Goal: Task Accomplishment & Management: Manage account settings

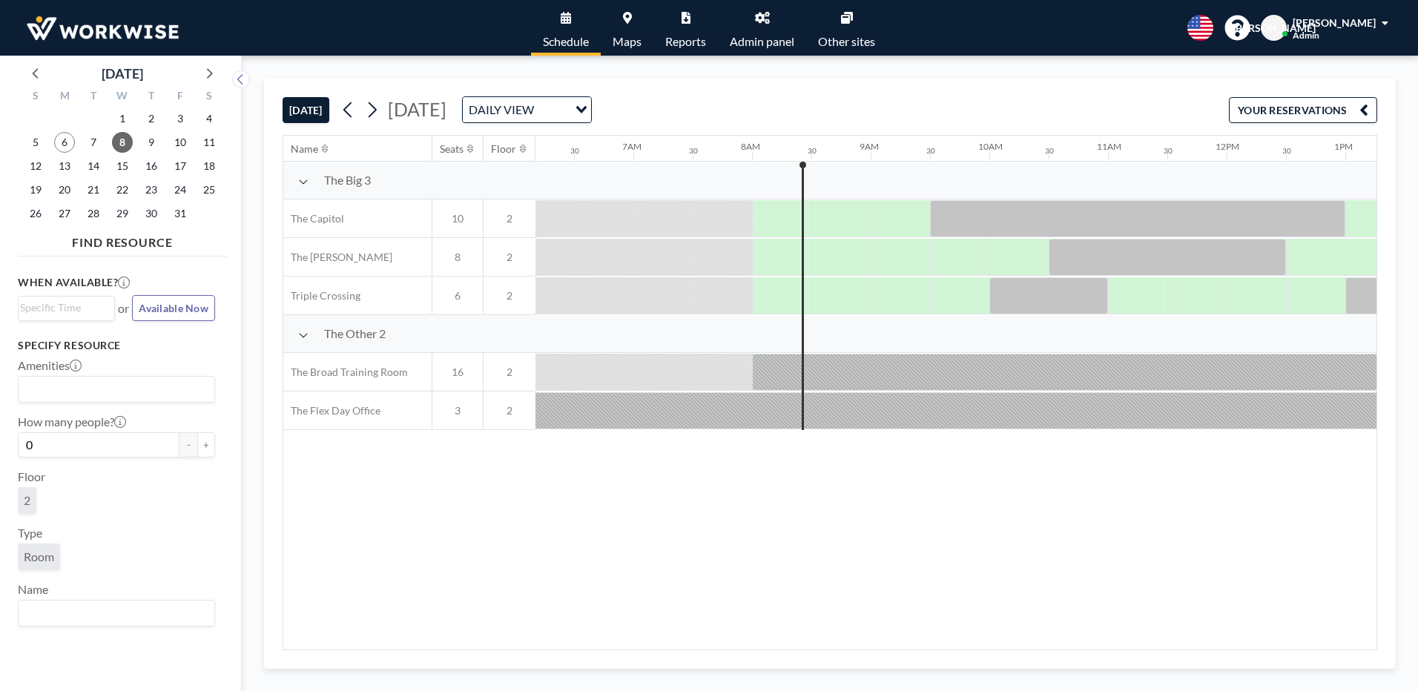
scroll to position [0, 771]
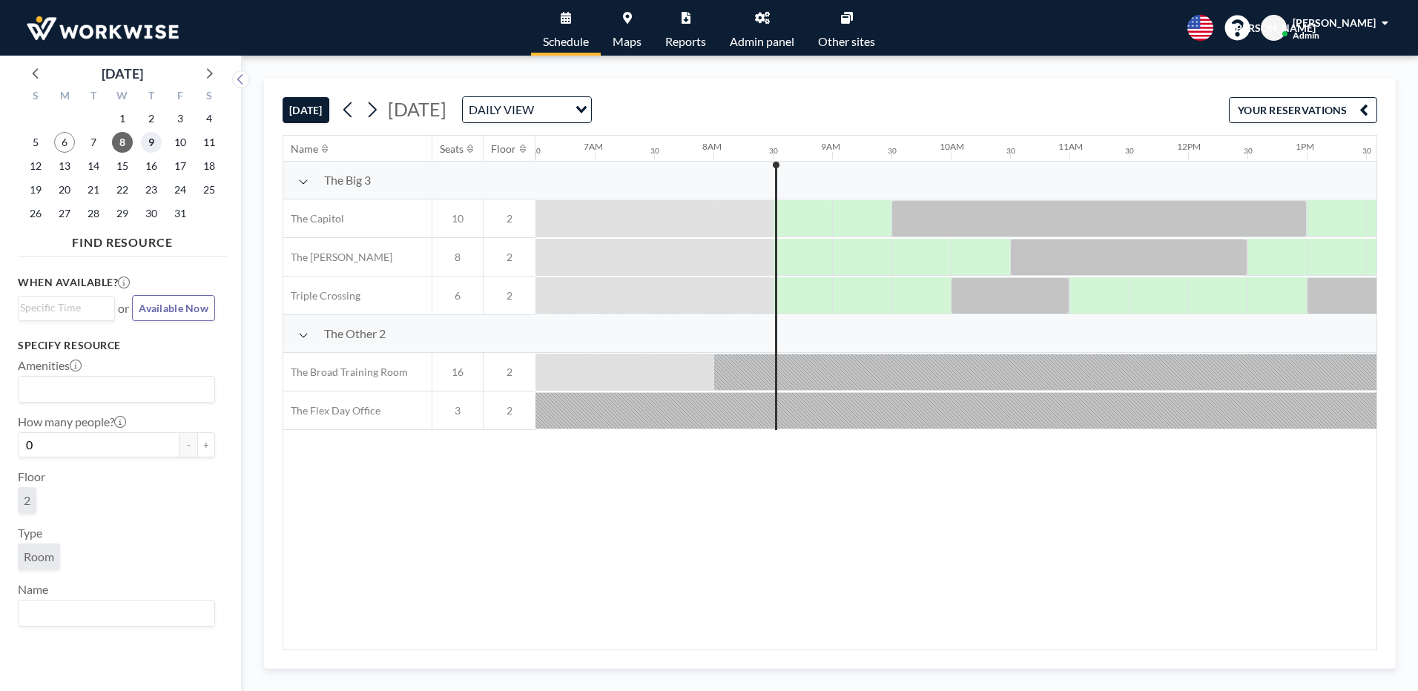
click at [146, 141] on span "9" at bounding box center [151, 142] width 21 height 21
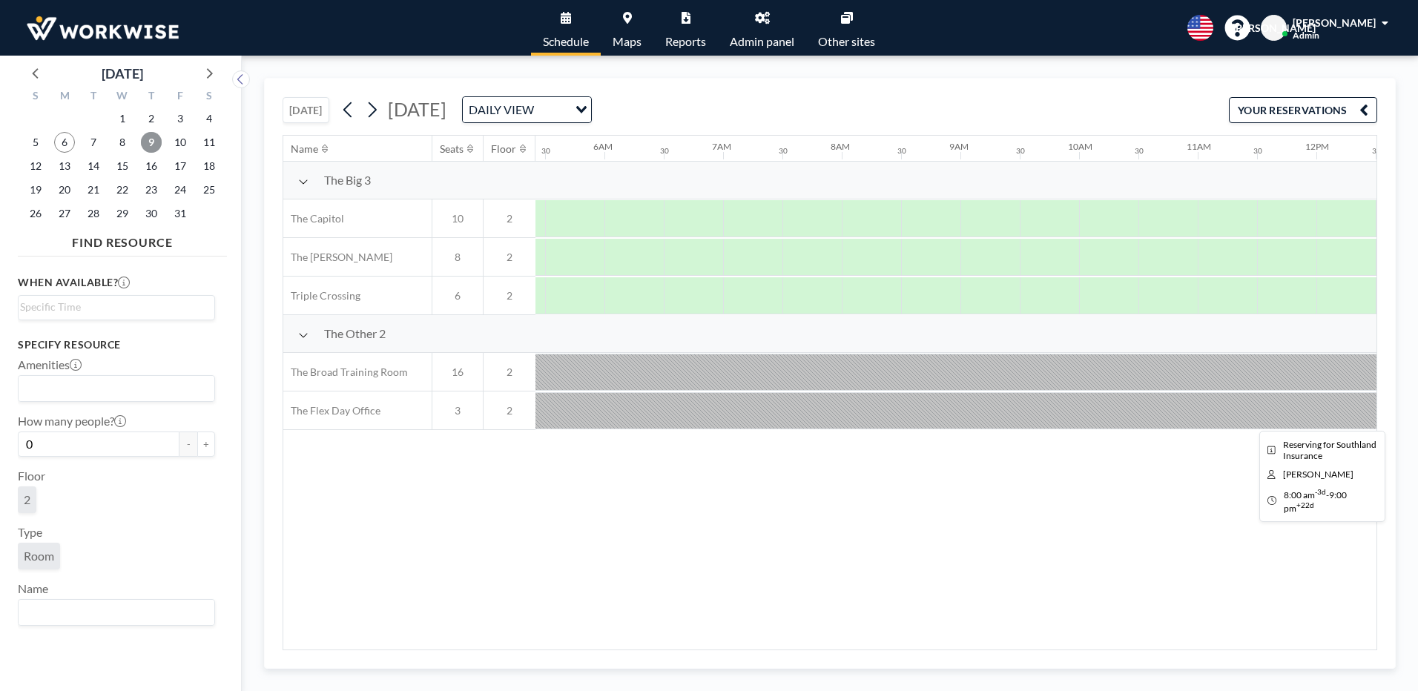
scroll to position [0, 890]
click at [176, 135] on span "10" at bounding box center [180, 142] width 21 height 21
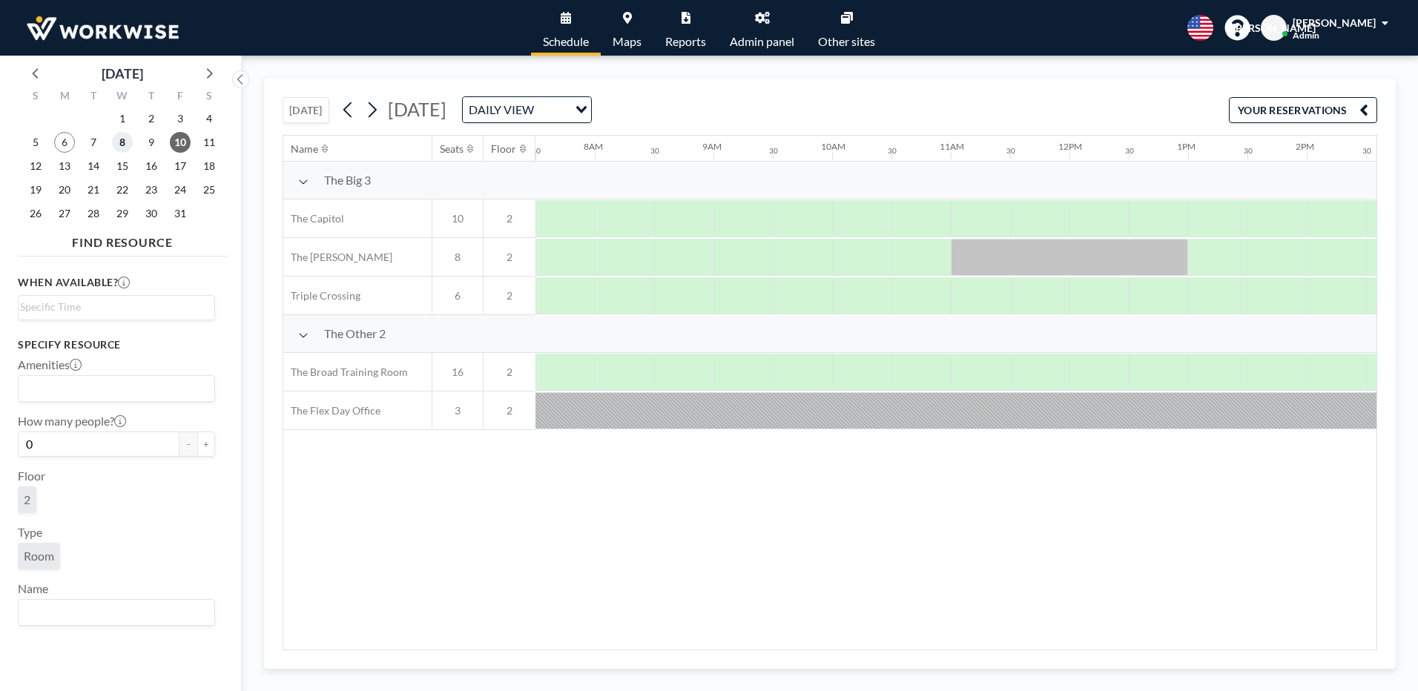
click at [119, 137] on span "8" at bounding box center [122, 142] width 21 height 21
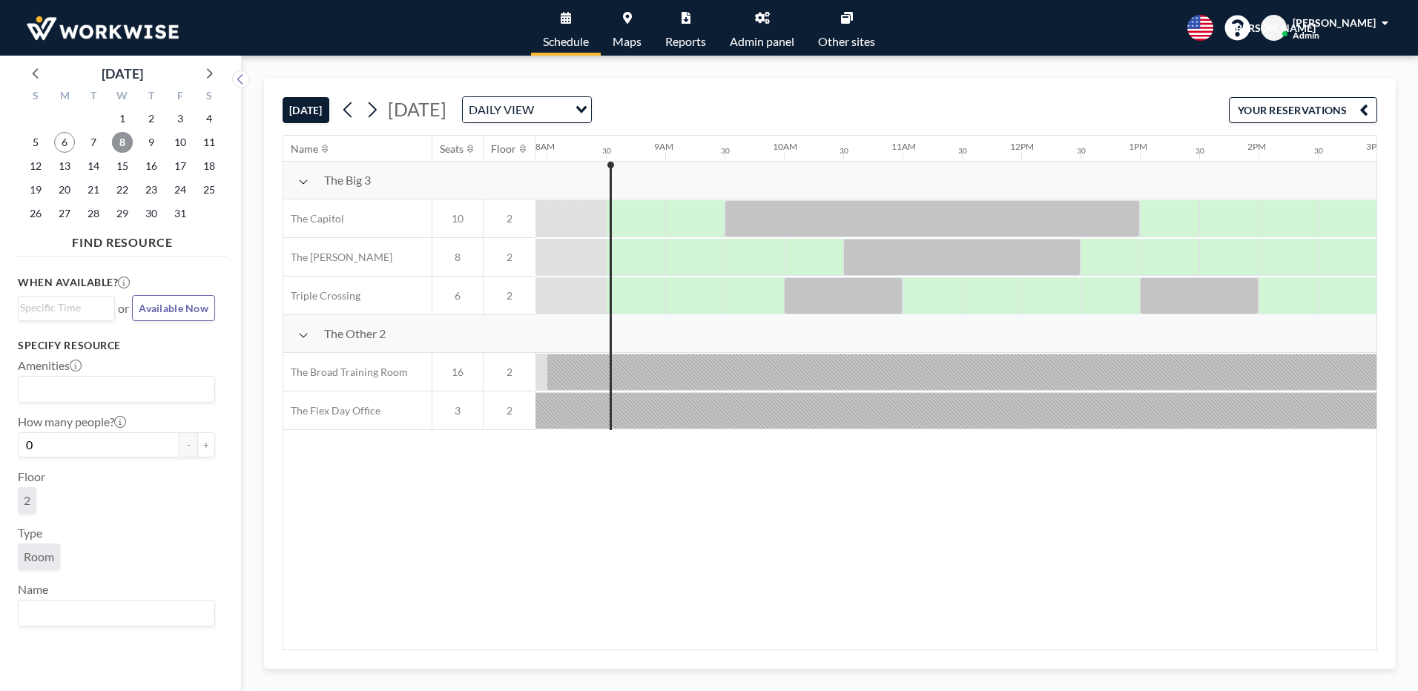
scroll to position [0, 949]
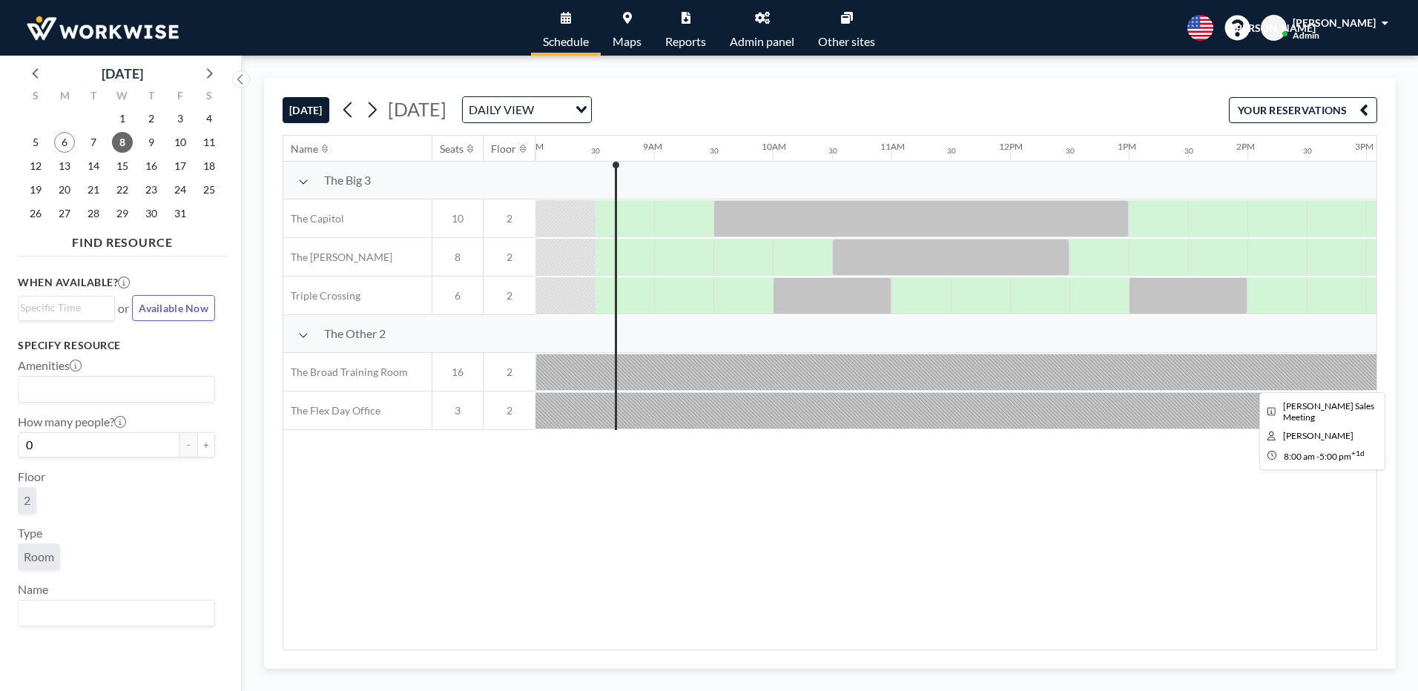
drag, startPoint x: 764, startPoint y: 369, endPoint x: 1039, endPoint y: 369, distance: 275.1
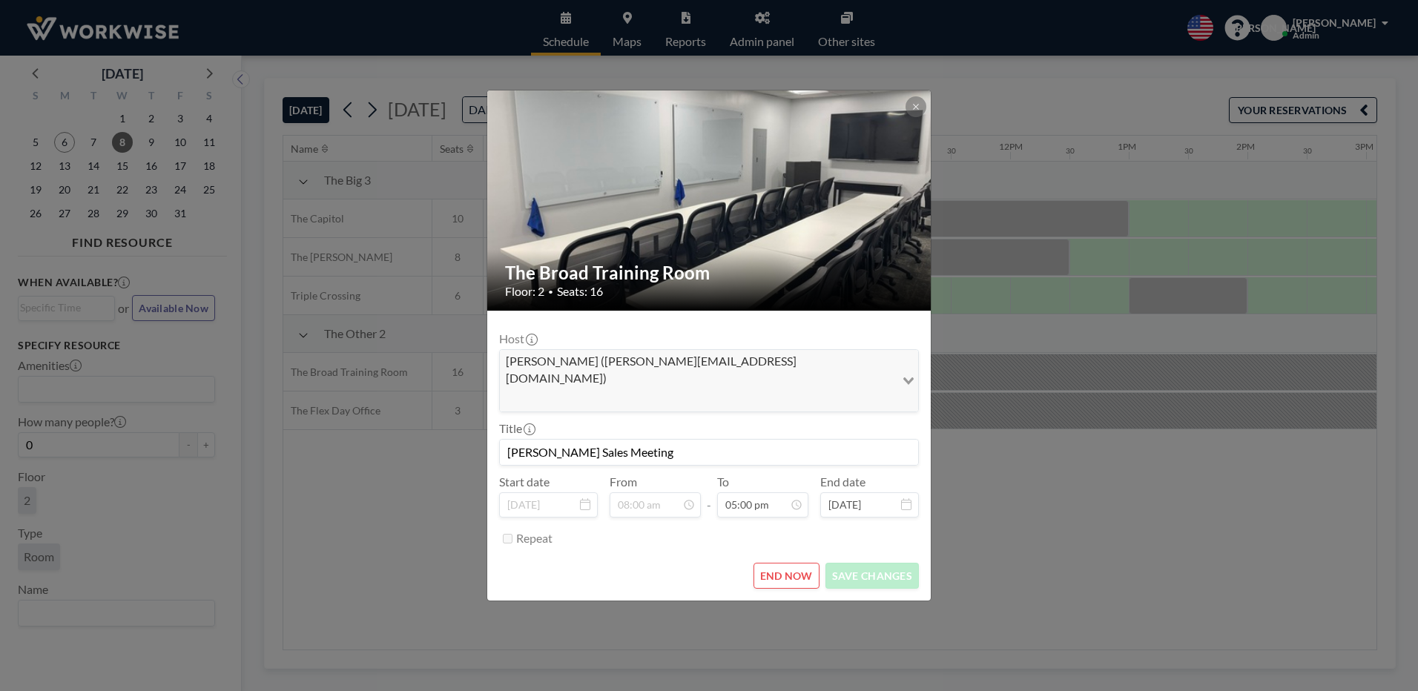
click at [1125, 564] on div "The Broad Training Room Floor: 2 • Seats: 16 Host [PERSON_NAME] ([PERSON_NAME][…" at bounding box center [709, 345] width 1418 height 691
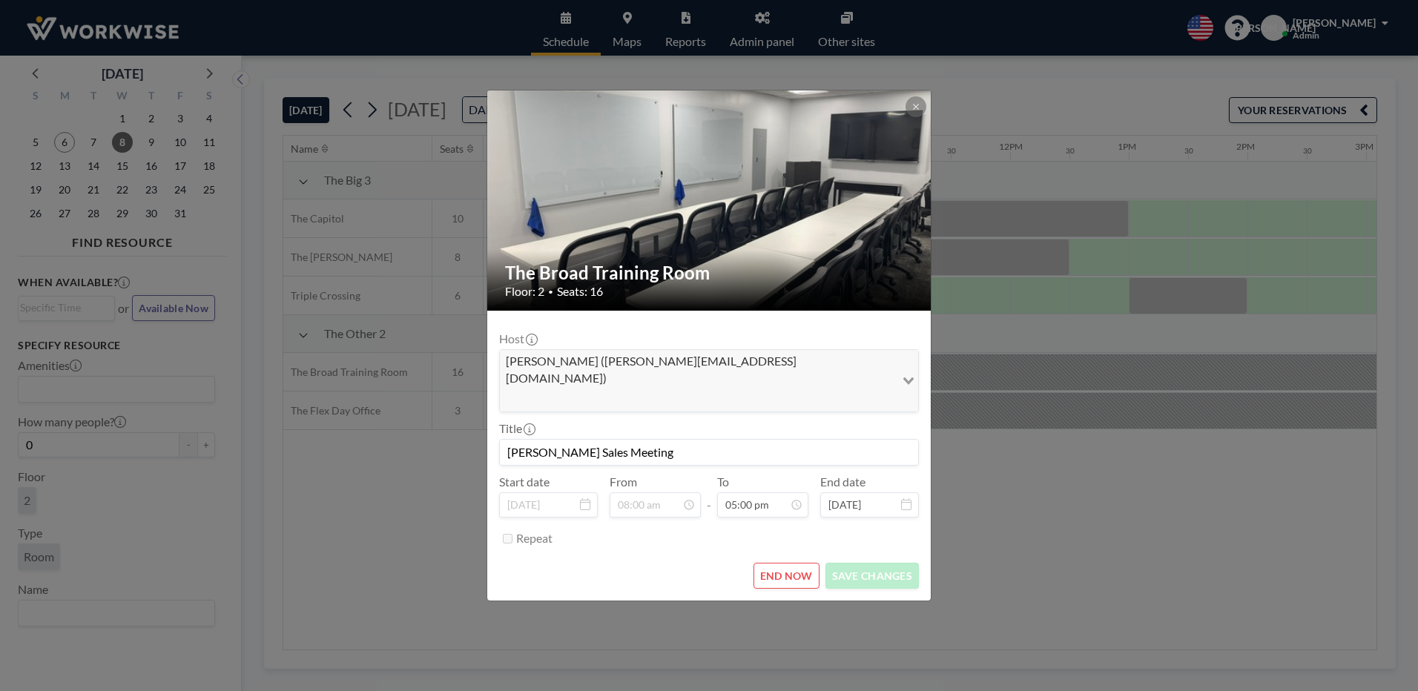
click at [786, 367] on div "[PERSON_NAME] ([PERSON_NAME][EMAIL_ADDRESS][DOMAIN_NAME]) Loading..." at bounding box center [709, 380] width 420 height 63
click at [800, 563] on button "END NOW" at bounding box center [786, 576] width 66 height 26
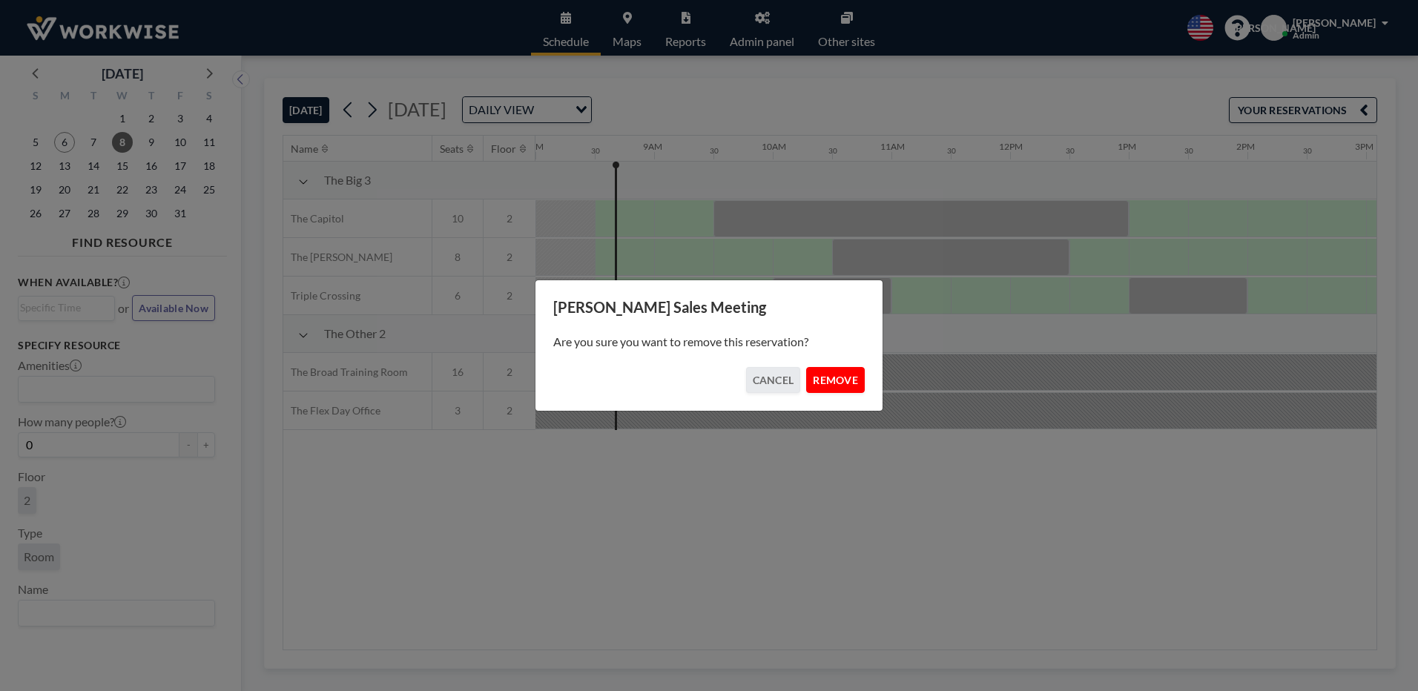
click at [848, 380] on button "REMOVE" at bounding box center [835, 380] width 59 height 26
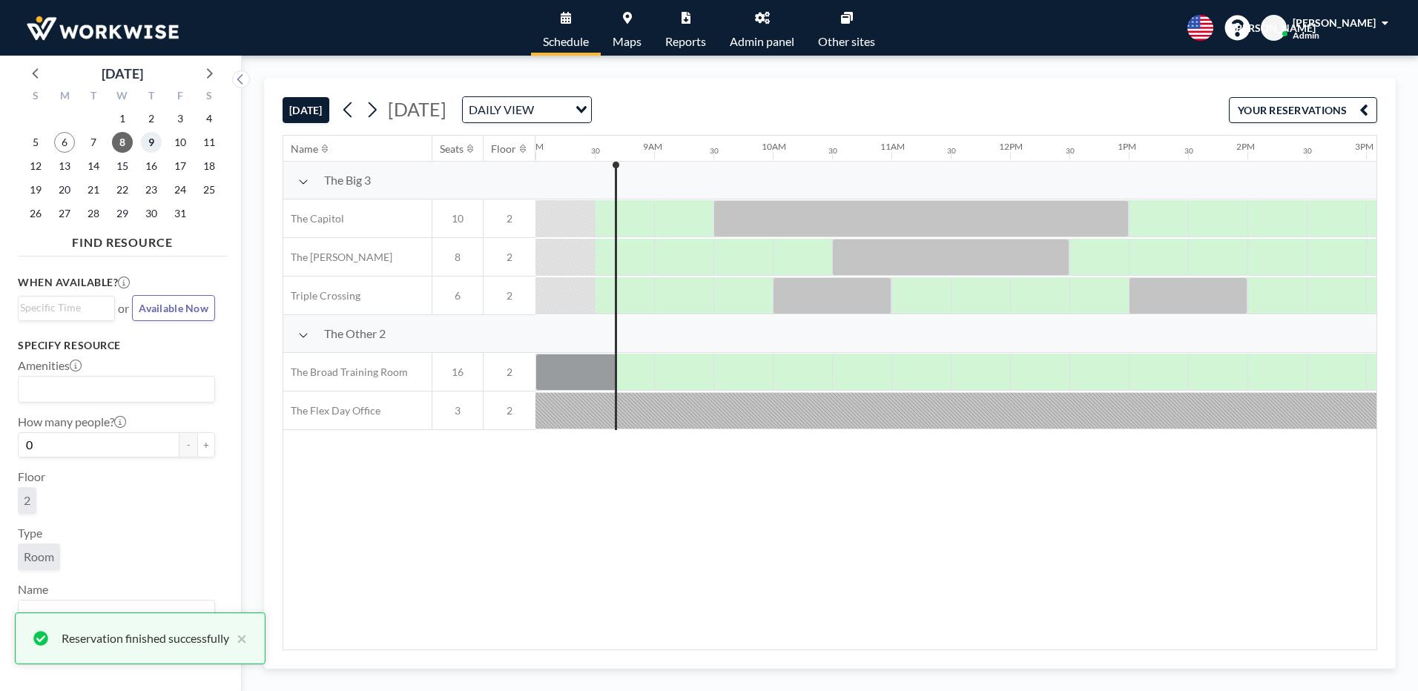
click at [155, 146] on span "9" at bounding box center [151, 142] width 21 height 21
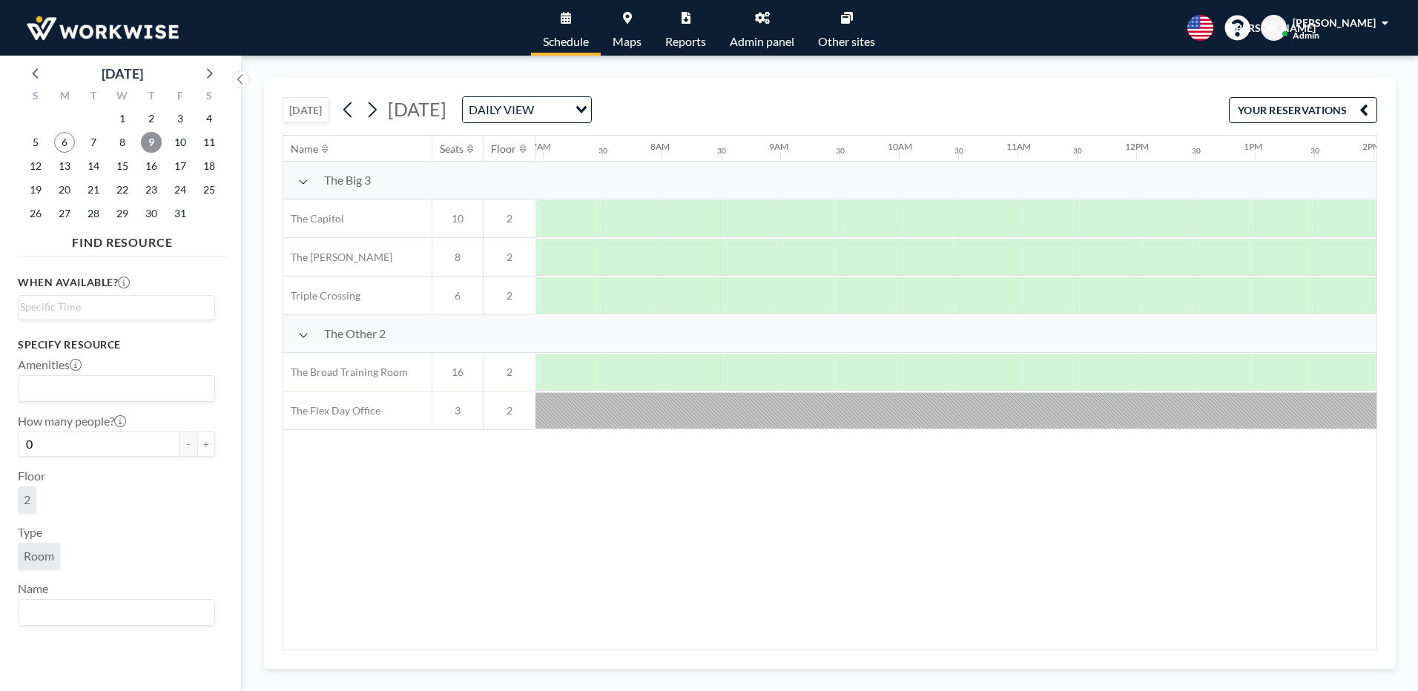
scroll to position [0, 890]
click at [613, 371] on div at bounding box center [624, 372] width 59 height 37
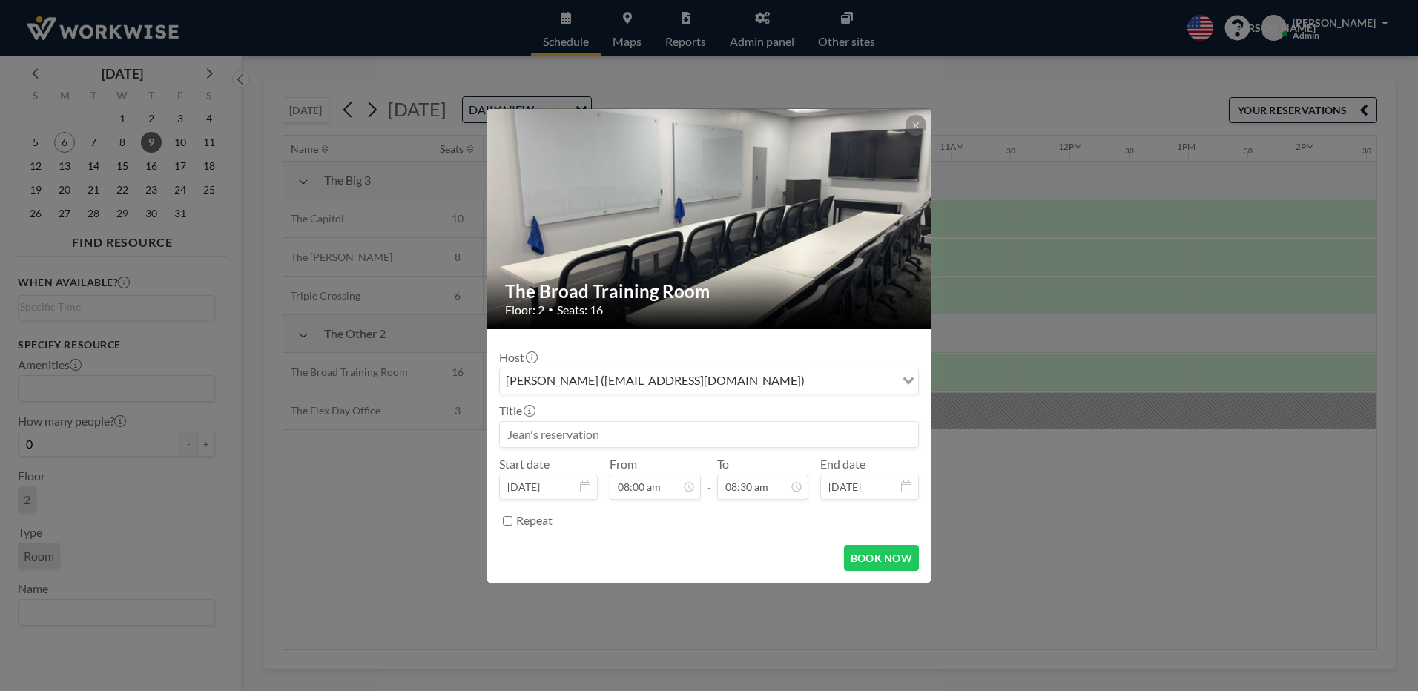
click at [915, 385] on div "Loading..." at bounding box center [906, 380] width 23 height 22
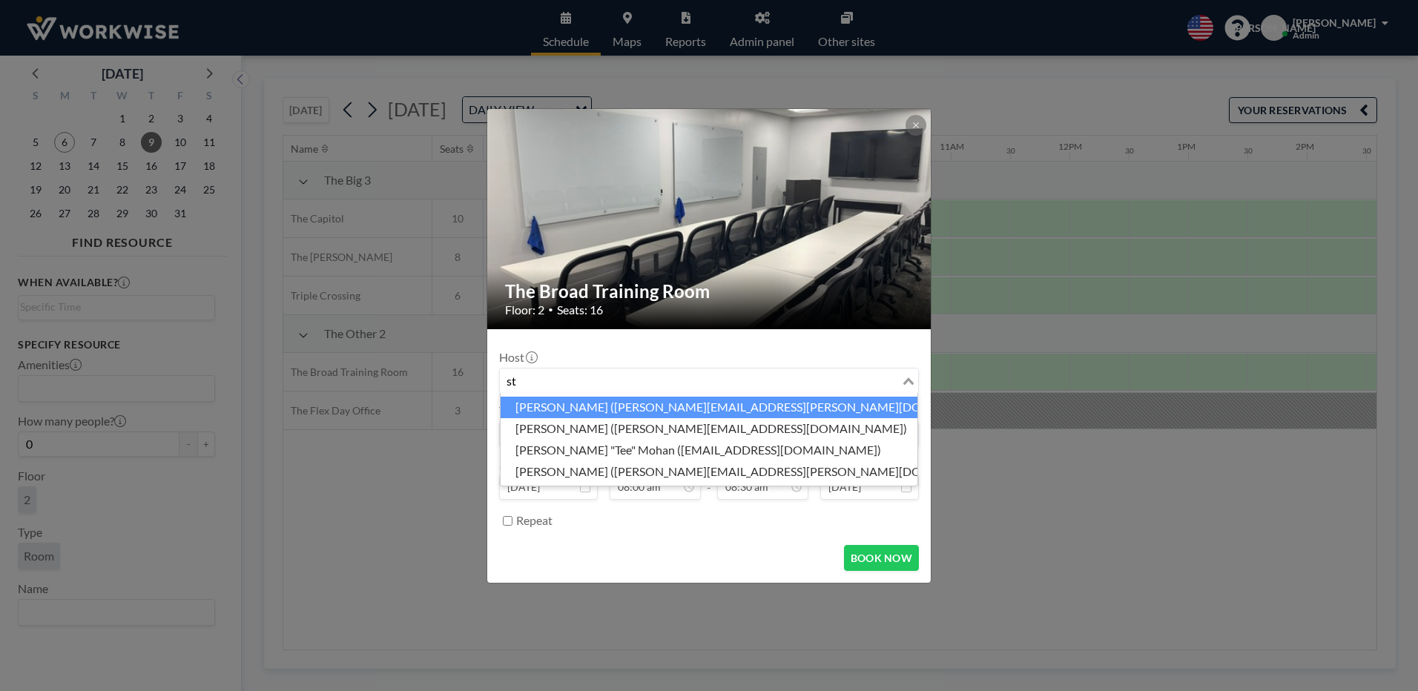
type input "s"
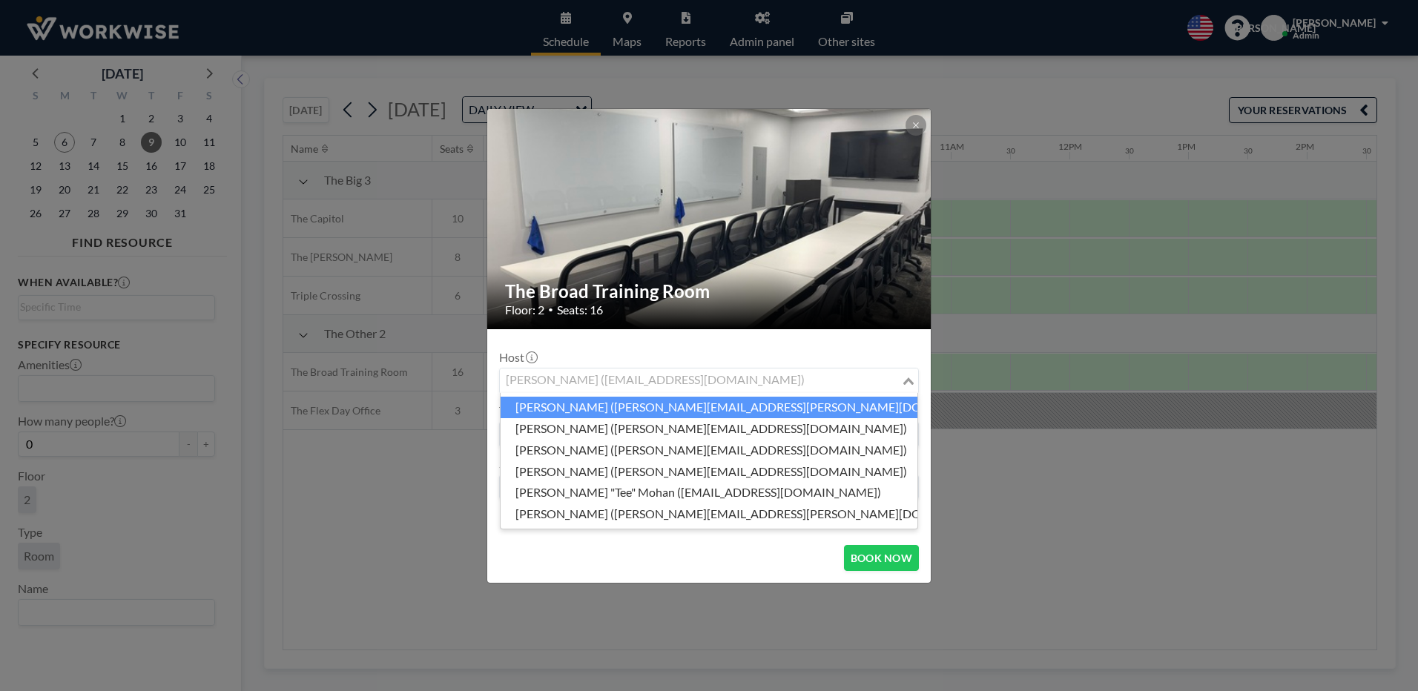
click at [529, 406] on li "[PERSON_NAME] ([PERSON_NAME][EMAIL_ADDRESS][PERSON_NAME][DOMAIN_NAME])" at bounding box center [709, 408] width 417 height 22
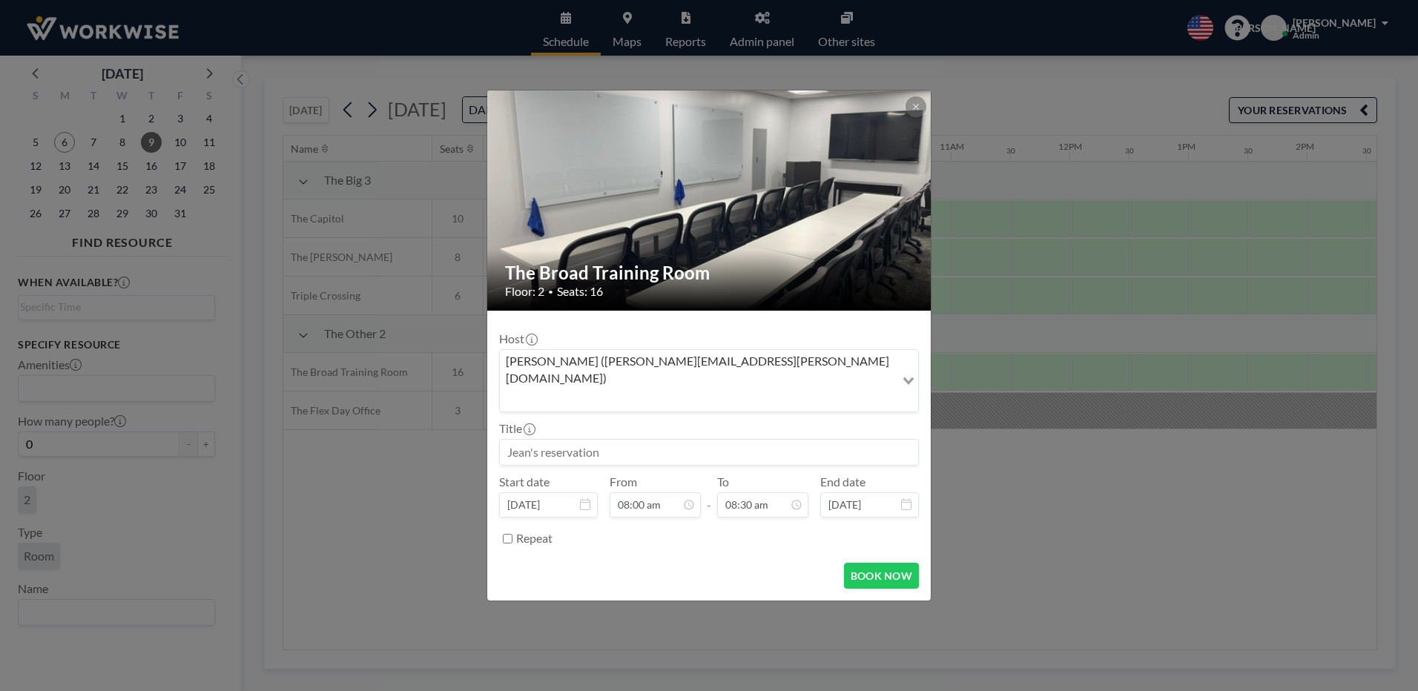
click at [607, 440] on input at bounding box center [709, 452] width 418 height 25
type input "[PERSON_NAME] Sales"
click at [673, 328] on div "05:00 pm" at bounding box center [728, 341] width 174 height 27
type input "05:00 pm"
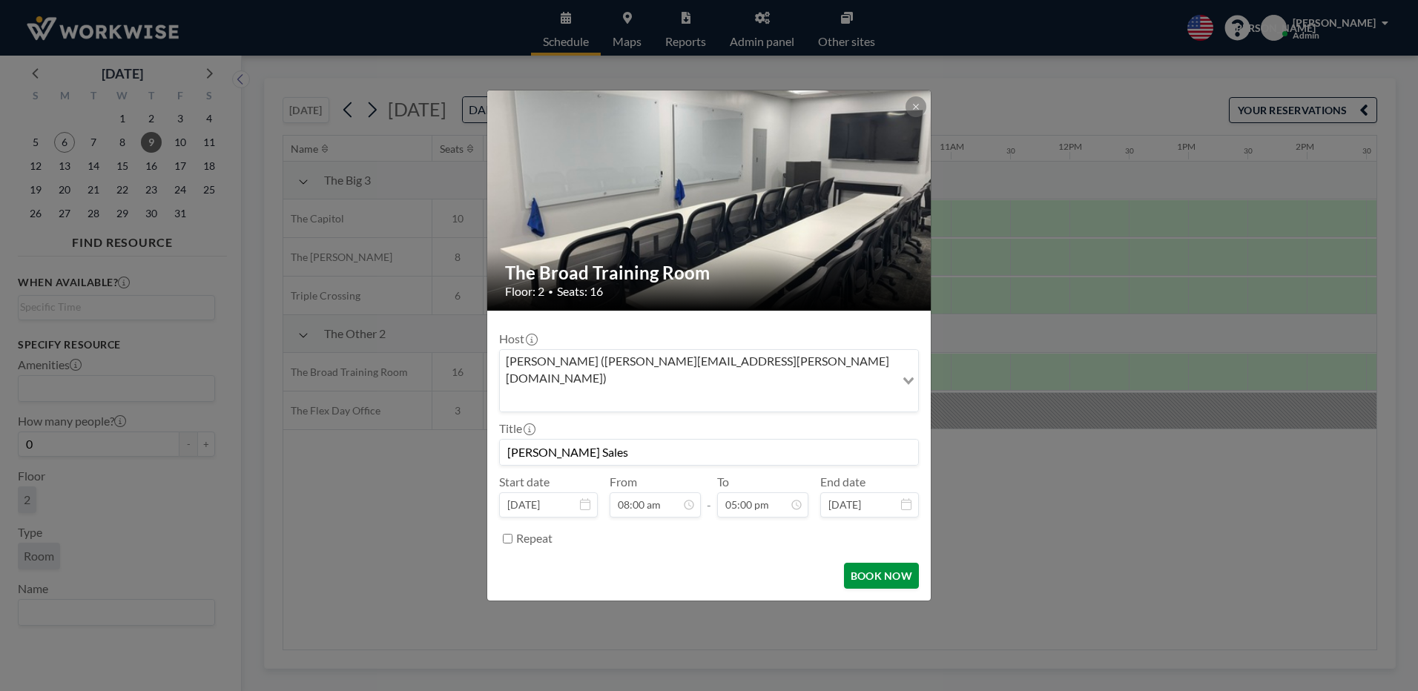
click at [871, 563] on button "BOOK NOW" at bounding box center [881, 576] width 75 height 26
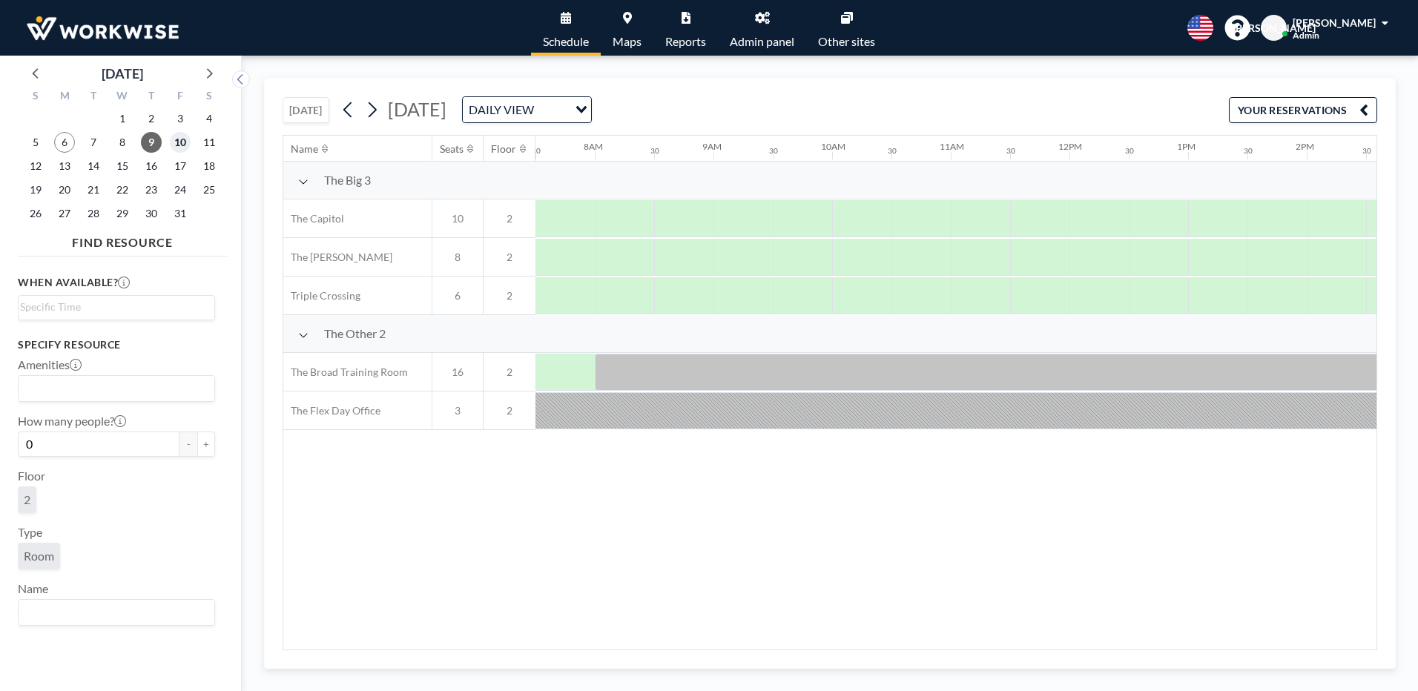
click at [181, 139] on span "10" at bounding box center [180, 142] width 21 height 21
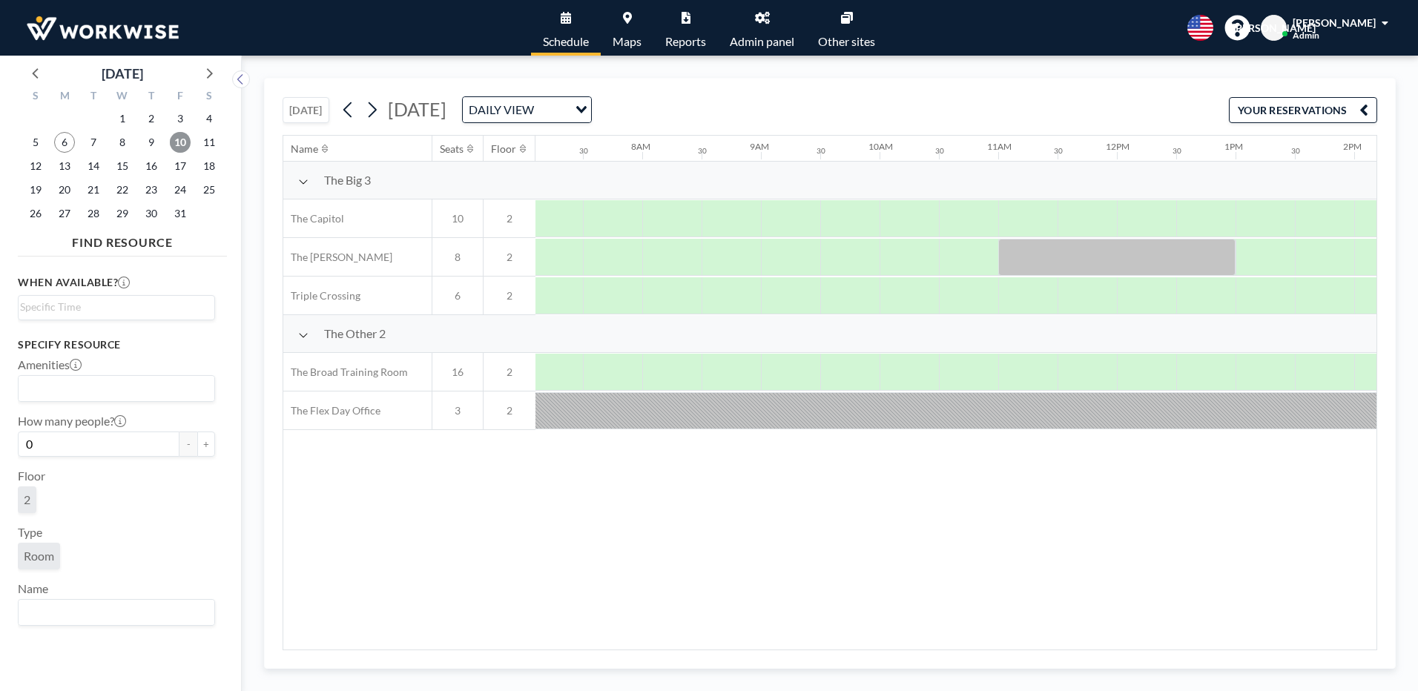
scroll to position [0, 890]
click at [156, 146] on span "9" at bounding box center [151, 142] width 21 height 21
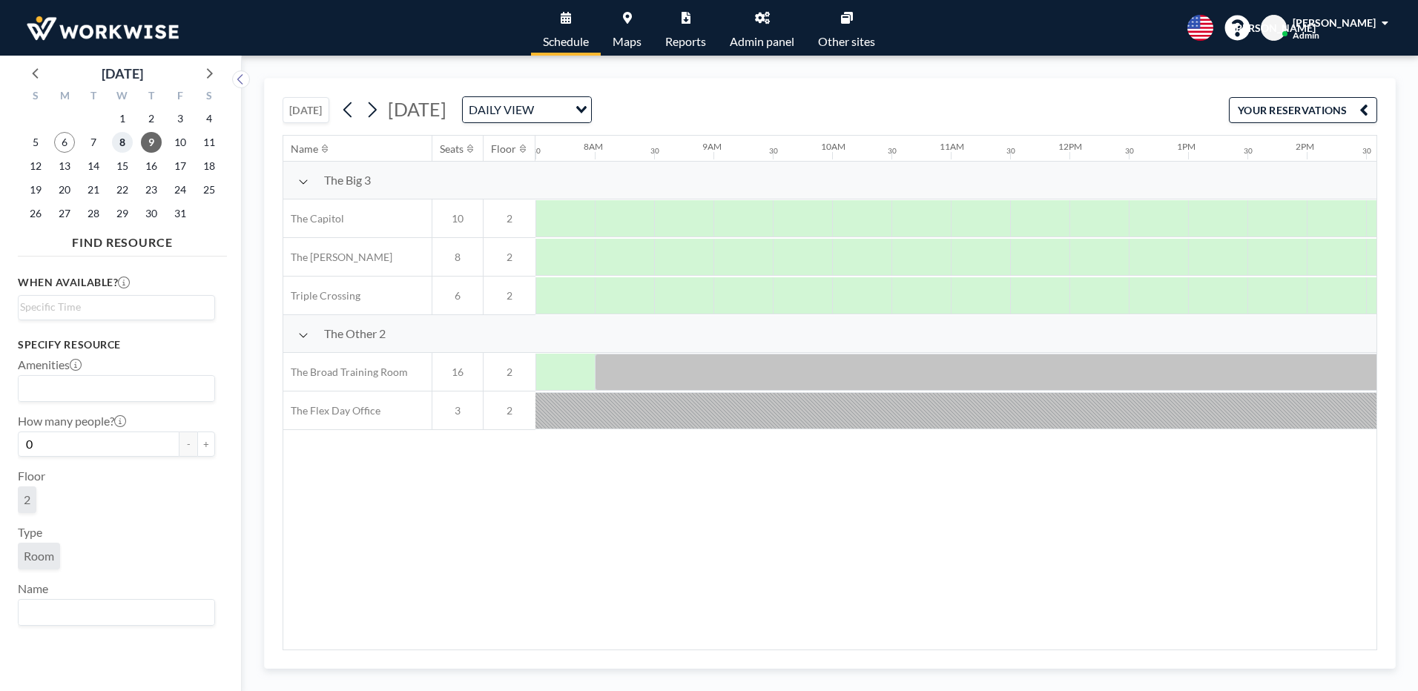
click at [128, 145] on span "8" at bounding box center [122, 142] width 21 height 21
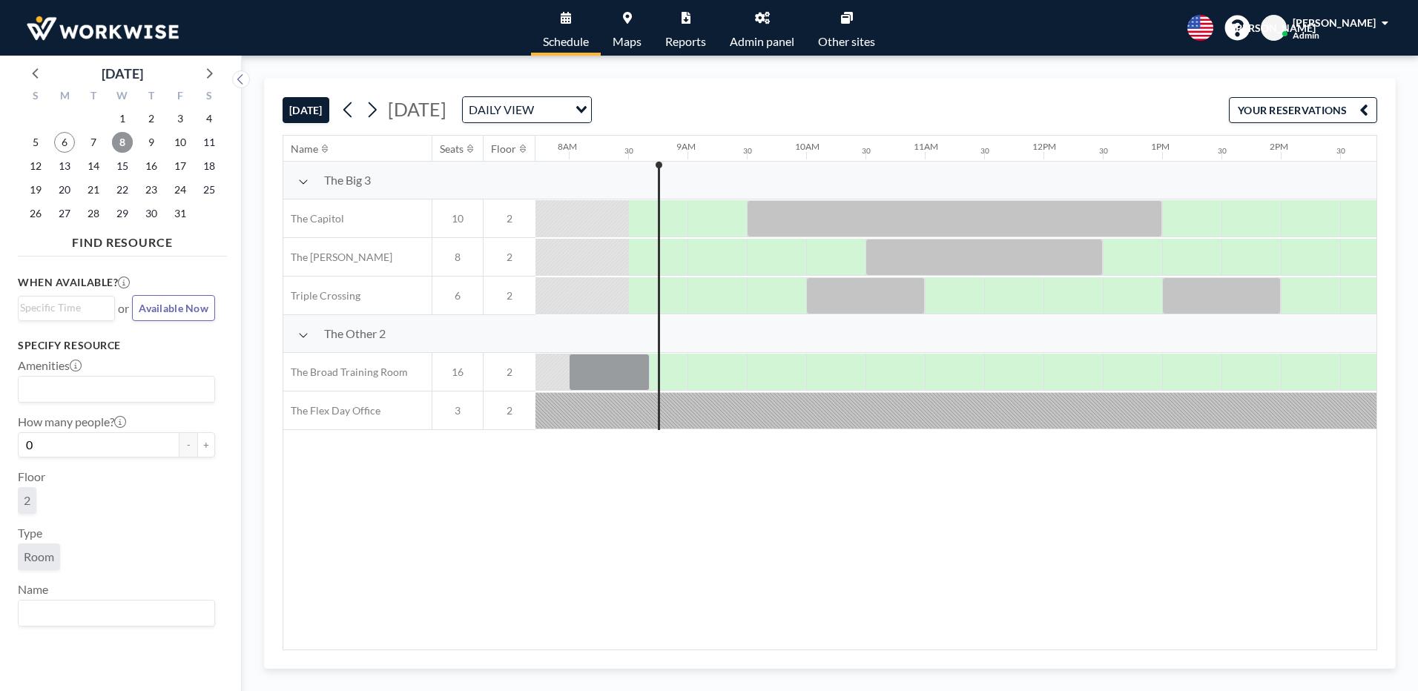
scroll to position [0, 949]
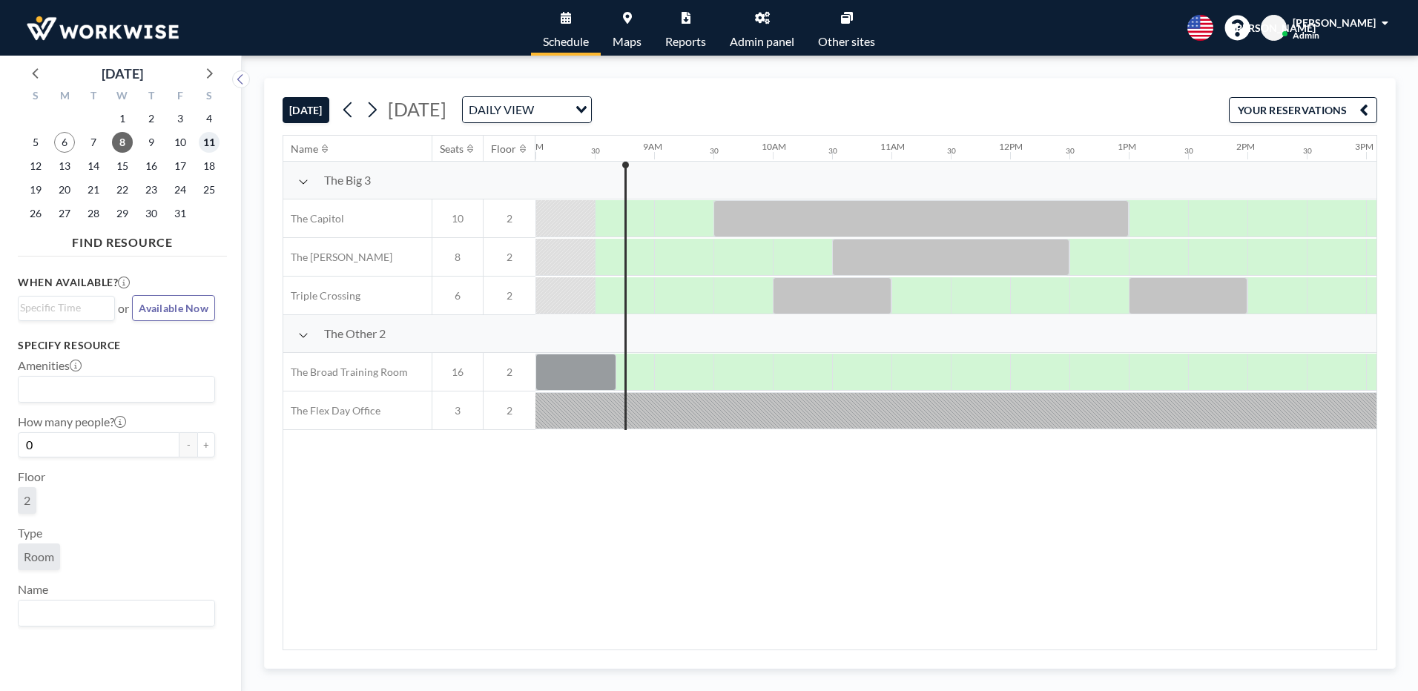
click at [210, 139] on span "11" at bounding box center [209, 142] width 21 height 21
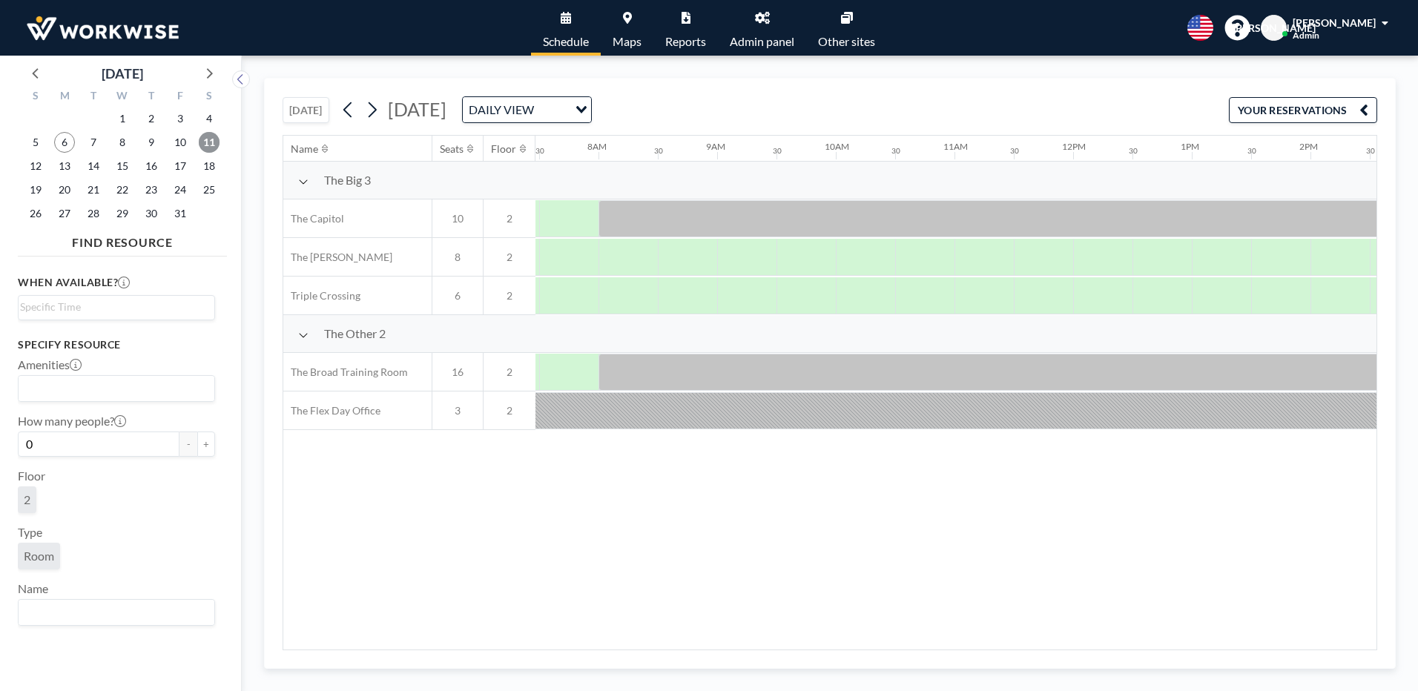
scroll to position [0, 890]
click at [214, 161] on span "18" at bounding box center [209, 166] width 21 height 21
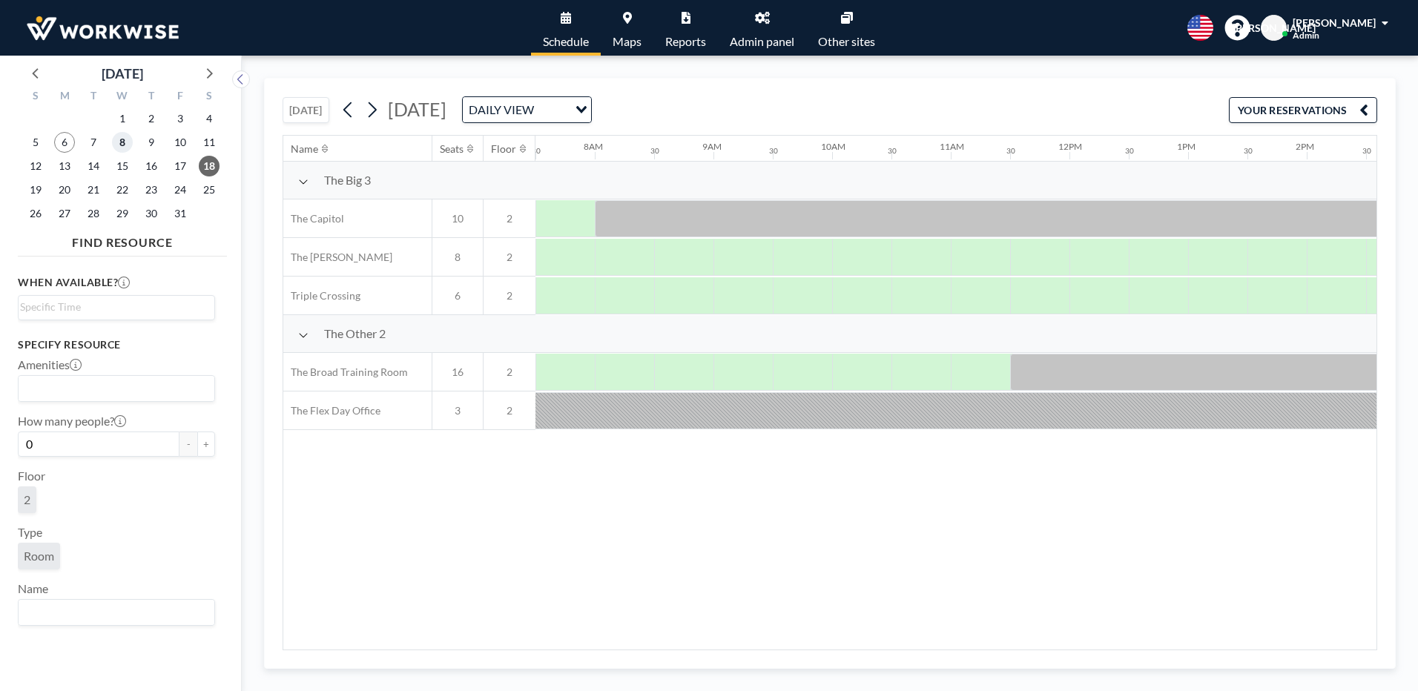
click at [118, 145] on span "8" at bounding box center [122, 142] width 21 height 21
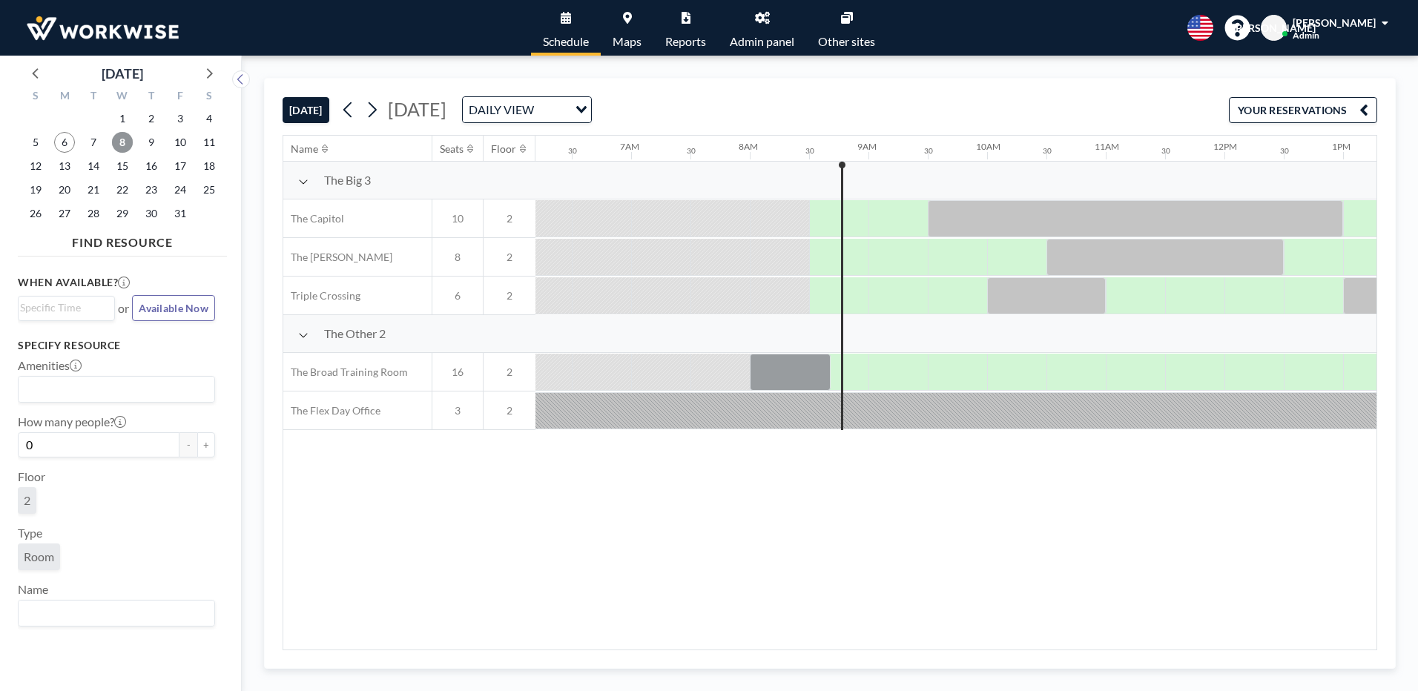
scroll to position [0, 949]
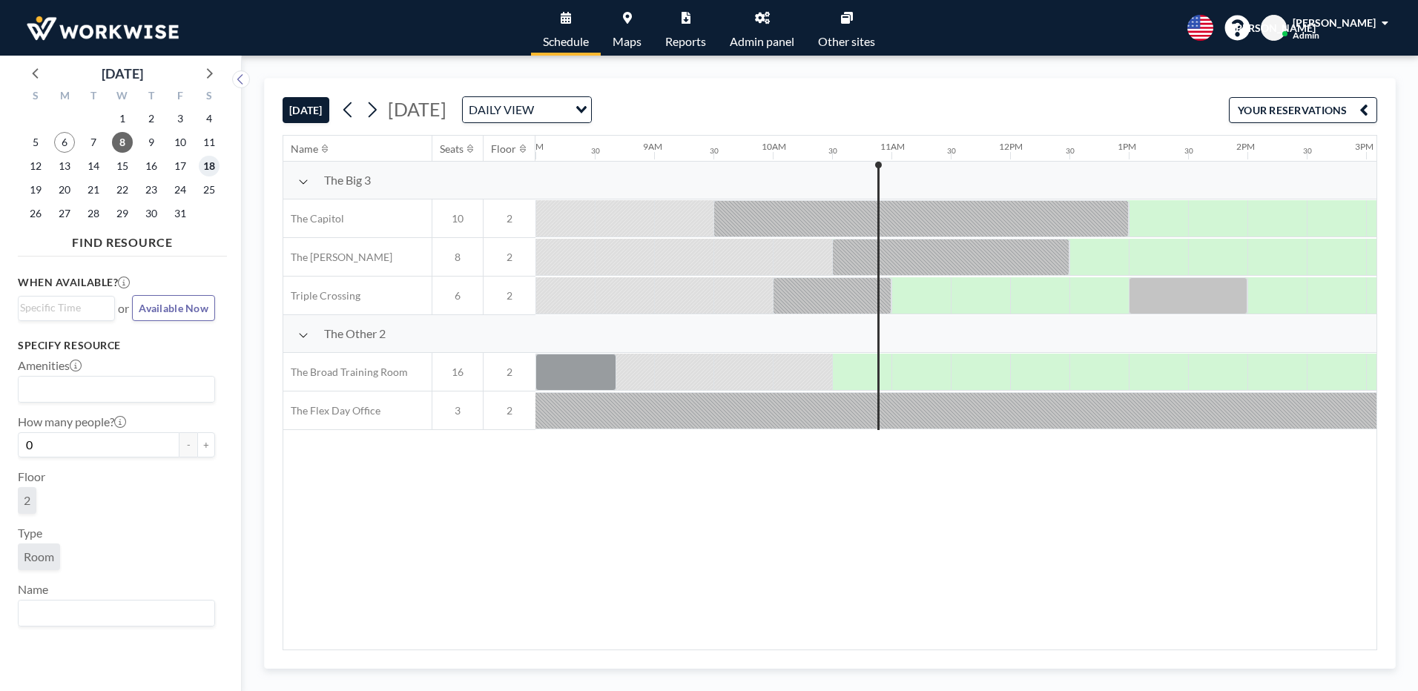
click at [203, 163] on span "18" at bounding box center [209, 166] width 21 height 21
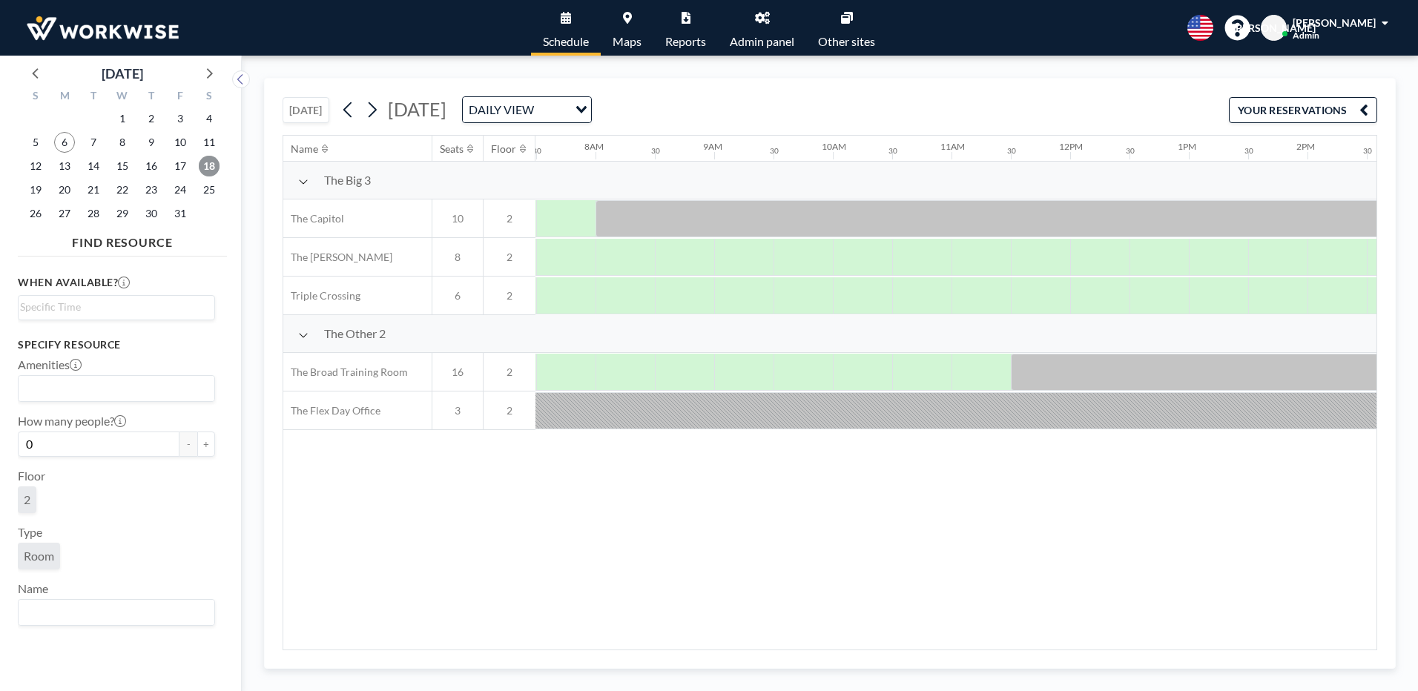
scroll to position [0, 890]
click at [120, 144] on span "8" at bounding box center [122, 142] width 21 height 21
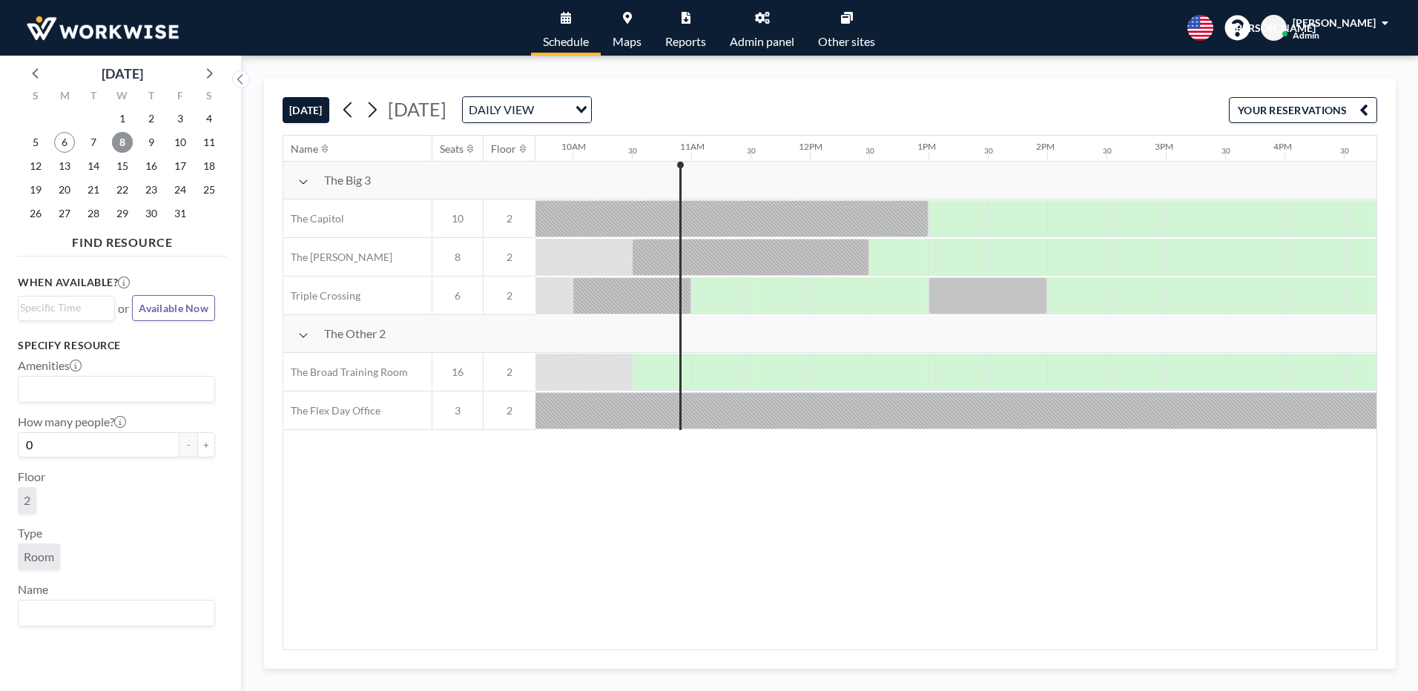
scroll to position [0, 1186]
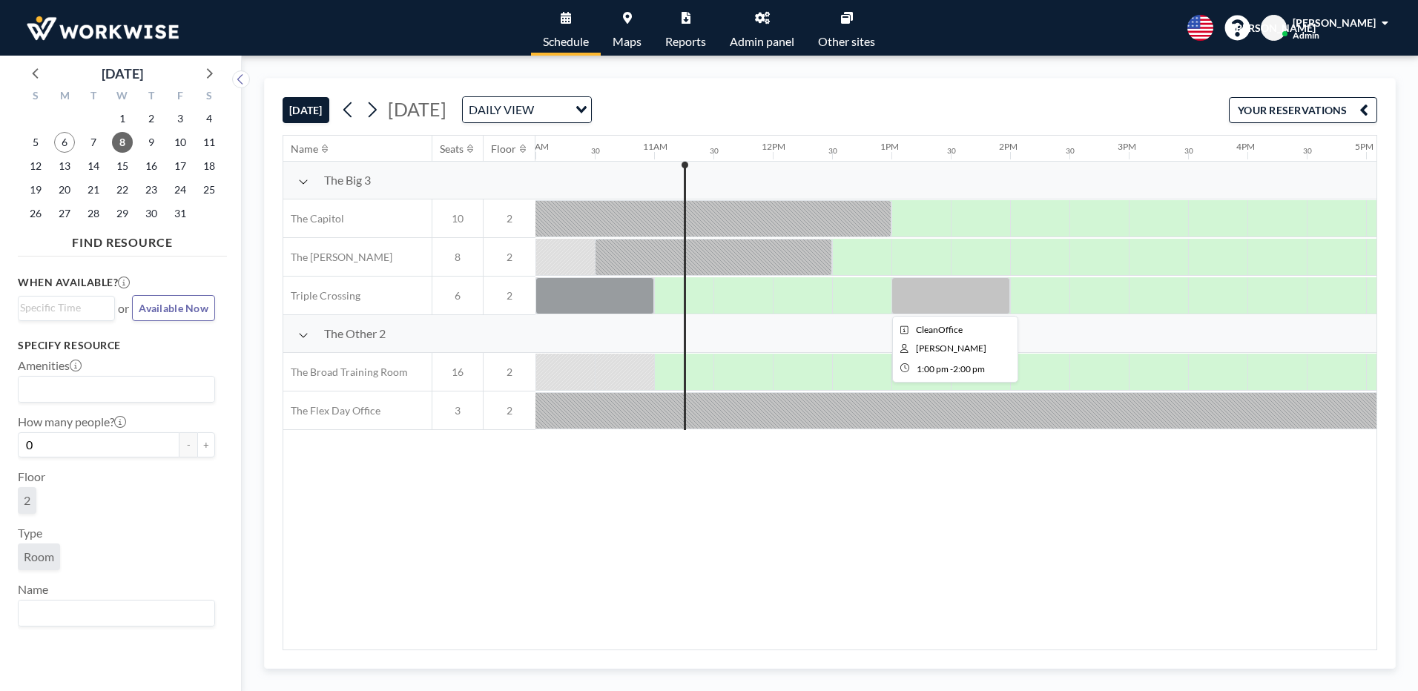
click at [908, 298] on div at bounding box center [950, 295] width 119 height 37
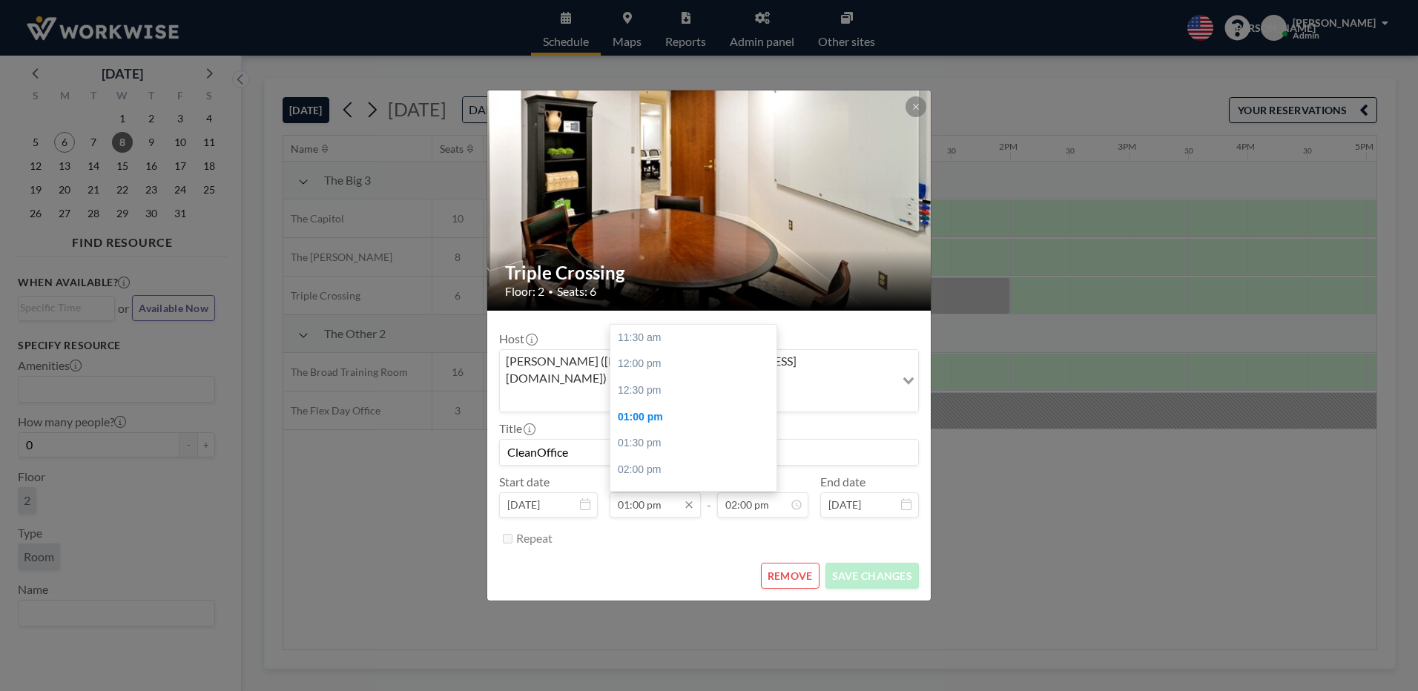
scroll to position [79, 0]
click at [630, 492] on input "01:00 pm" at bounding box center [655, 504] width 91 height 25
drag, startPoint x: 774, startPoint y: 340, endPoint x: 776, endPoint y: 324, distance: 16.4
click at [776, 325] on div "11:30 am 12:00 pm 12:30 pm 01:00 pm 01:30 pm 02:00 pm 02:30 pm 03:00 pm 03:30 p…" at bounding box center [693, 408] width 166 height 166
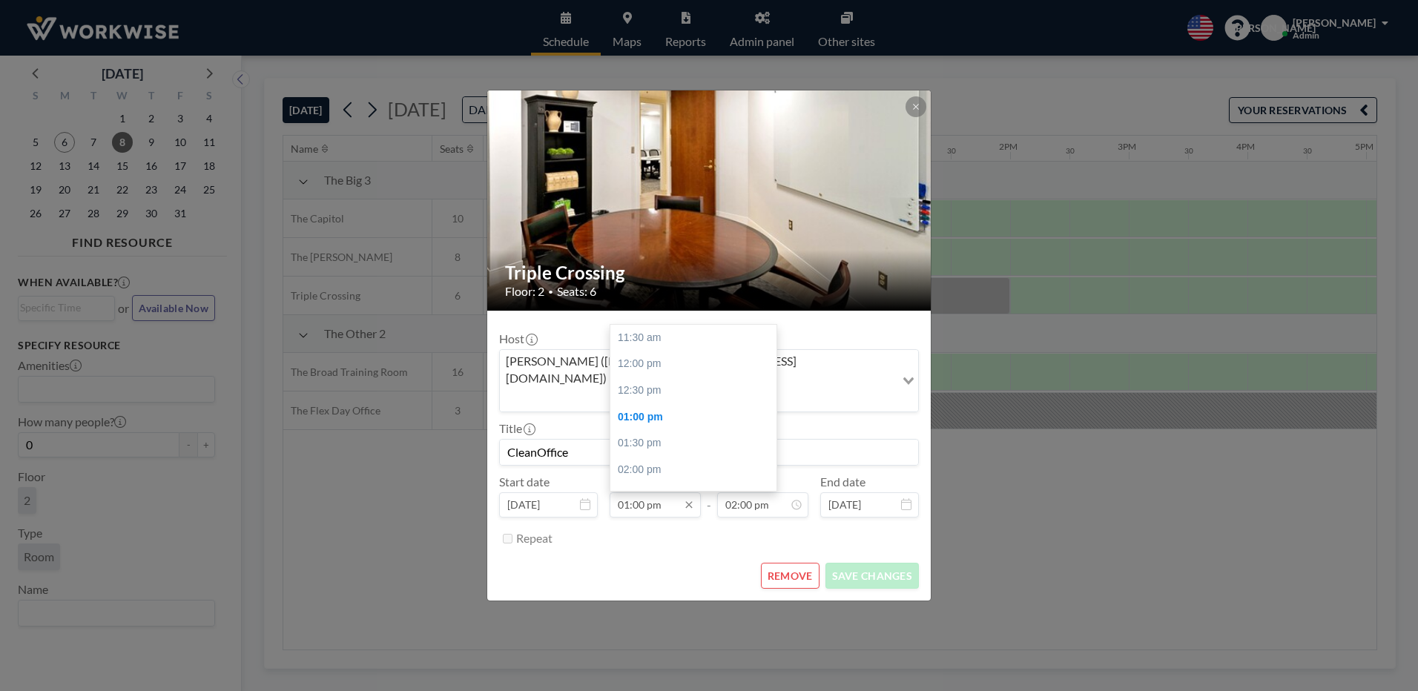
scroll to position [79, 0]
click at [677, 492] on input "01:00 pm" at bounding box center [655, 504] width 91 height 25
drag, startPoint x: 770, startPoint y: 340, endPoint x: 776, endPoint y: 323, distance: 17.8
click at [776, 325] on div "11:30 am 12:00 pm 12:30 pm 01:00 pm 01:30 pm 02:00 pm 02:30 pm 03:00 pm 03:30 p…" at bounding box center [693, 408] width 166 height 166
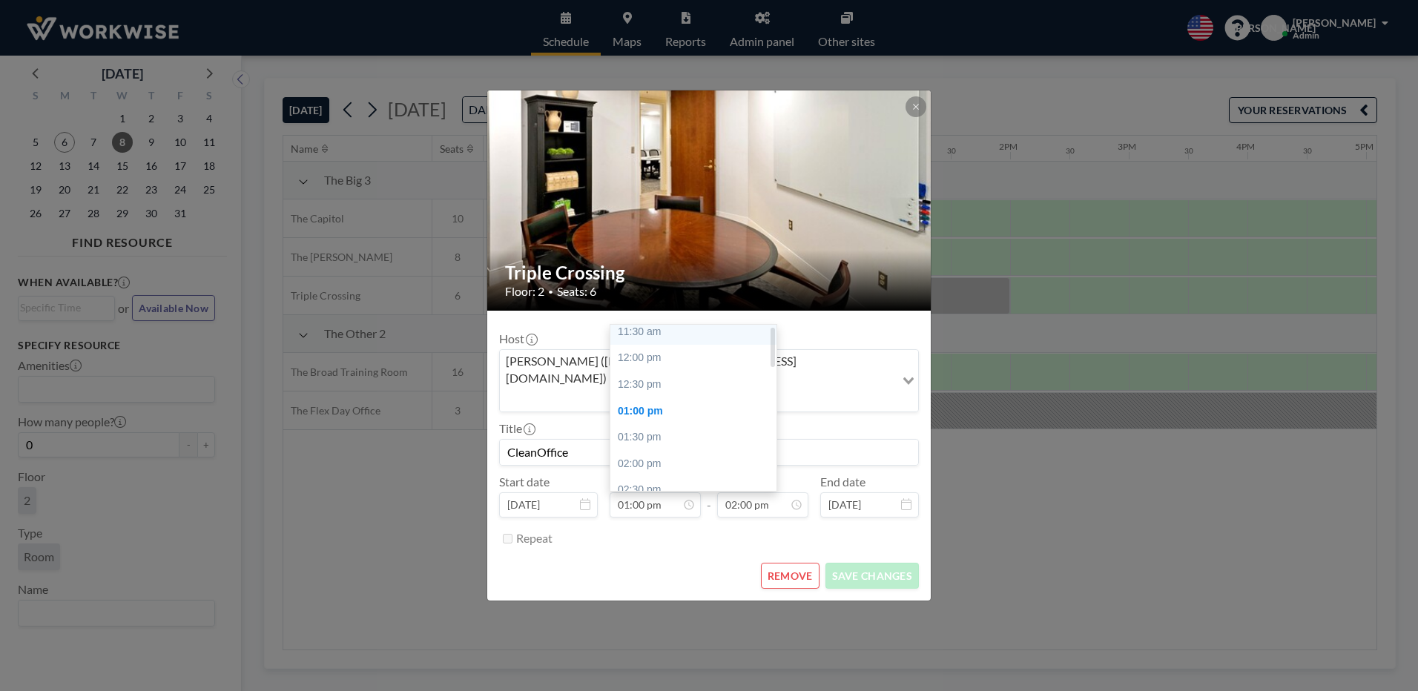
click at [650, 319] on div "11:30 am" at bounding box center [697, 332] width 174 height 27
type input "11:30 am"
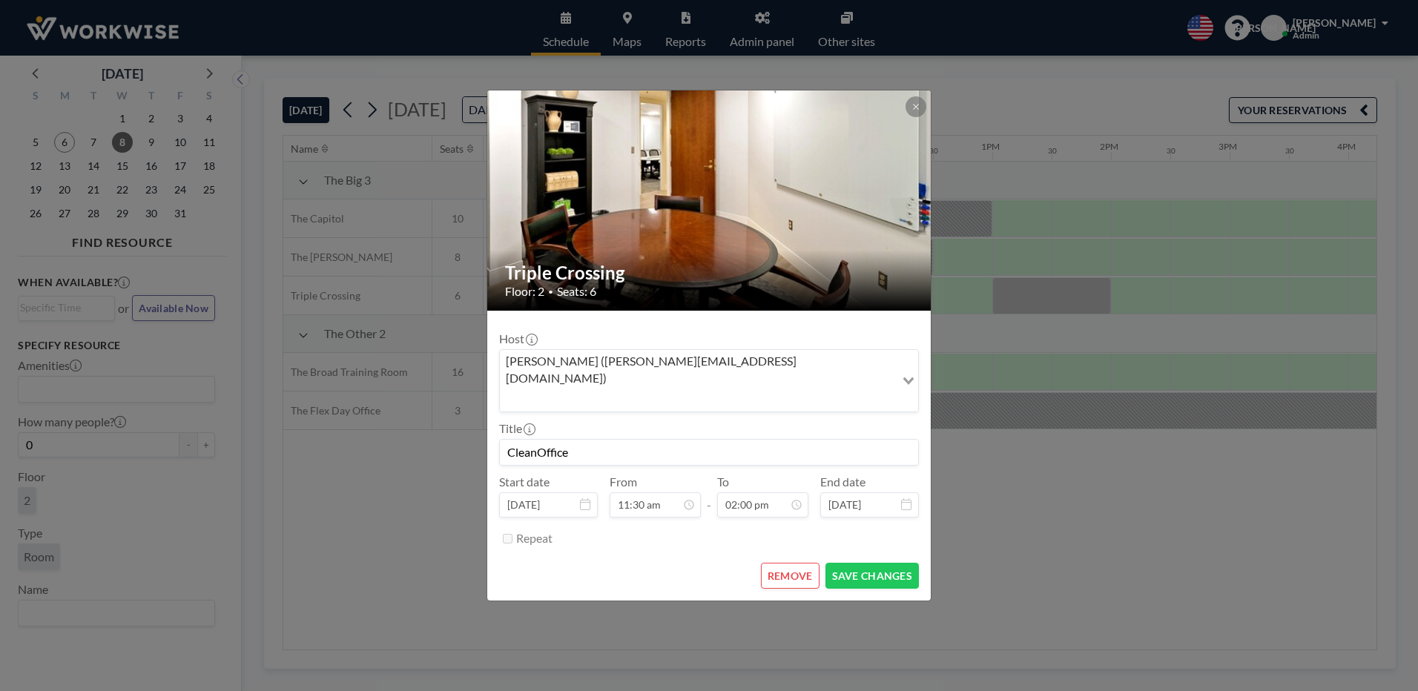
scroll to position [0, 1305]
click at [859, 563] on button "SAVE CHANGES" at bounding box center [871, 576] width 93 height 26
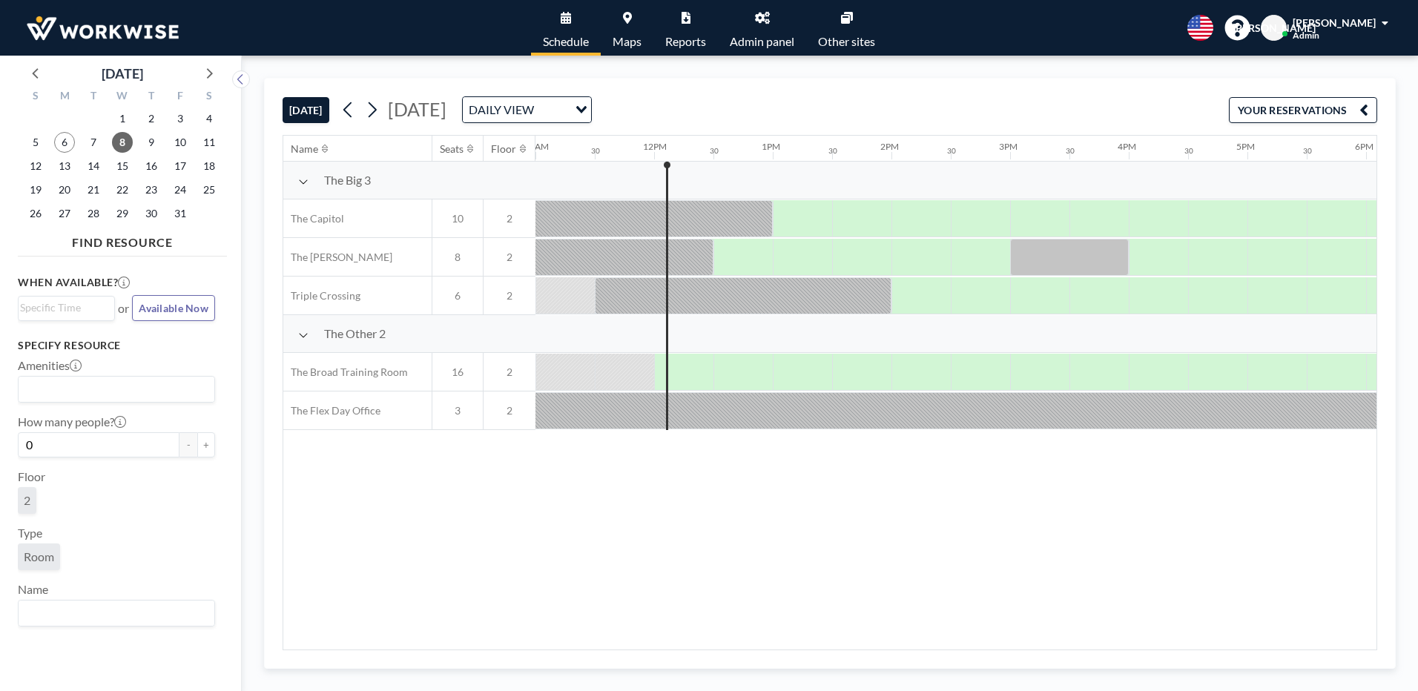
click at [741, 544] on div "Name Seats Floor 12AM 30 1AM 30 2AM 30 3AM 30 4AM 30 5AM 30 6AM 30 7AM 30 8AM 3…" at bounding box center [829, 393] width 1093 height 514
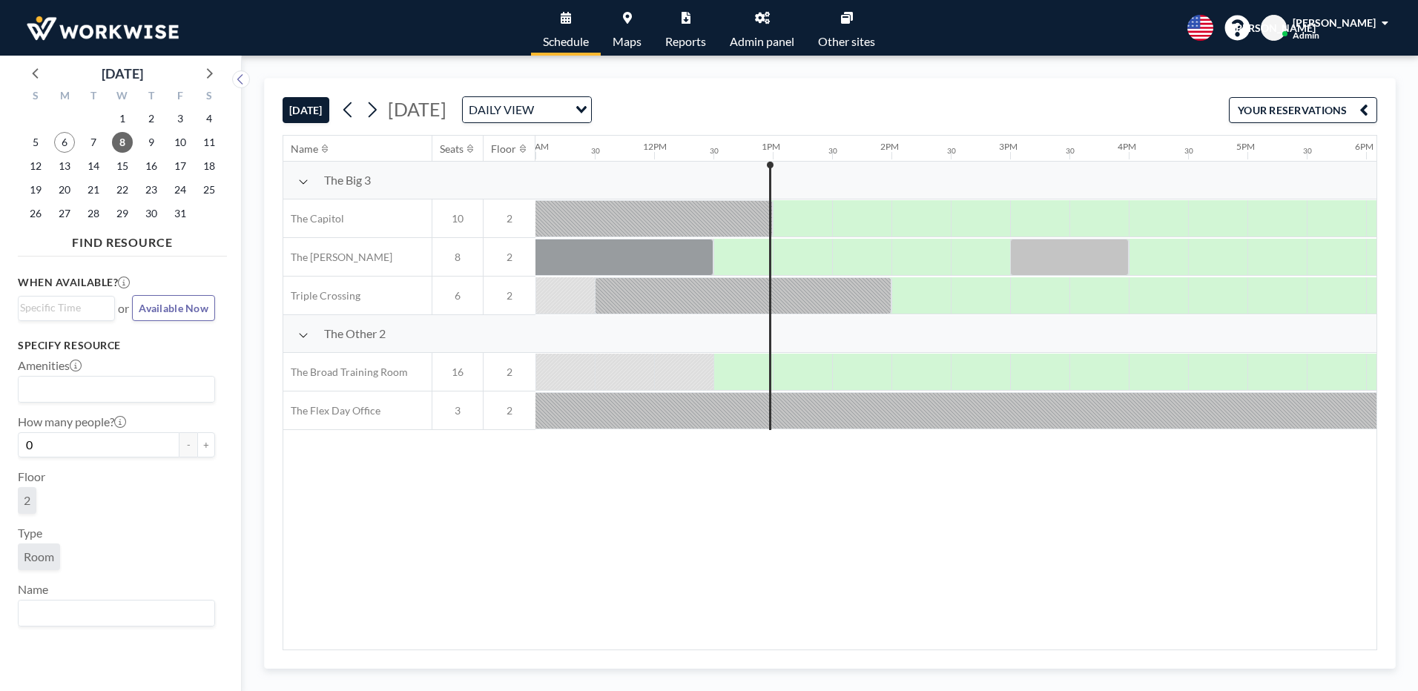
click at [747, 569] on div "Name Seats Floor 12AM 30 1AM 30 2AM 30 3AM 30 4AM 30 5AM 30 6AM 30 7AM 30 8AM 3…" at bounding box center [829, 393] width 1093 height 514
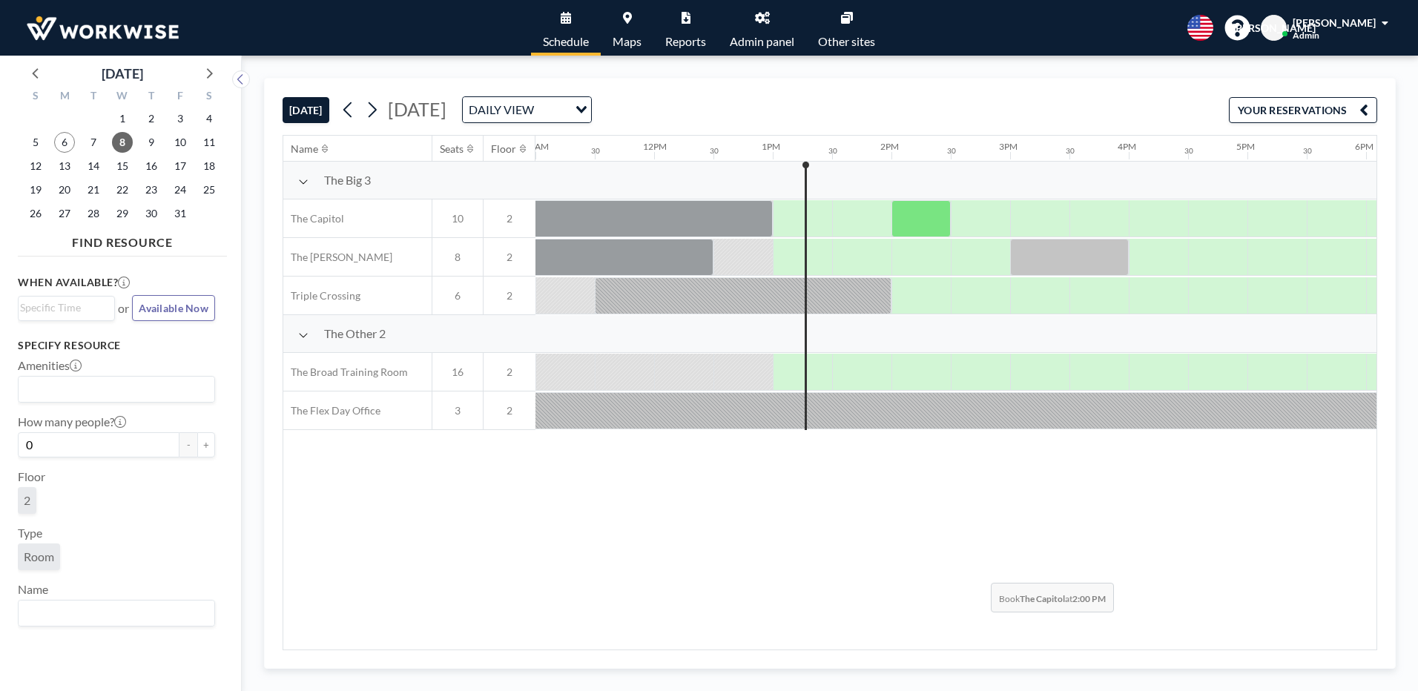
click at [979, 572] on div "Name Seats Floor 12AM 30 1AM 30 2AM 30 3AM 30 4AM 30 5AM 30 6AM 30 7AM 30 8AM 3…" at bounding box center [829, 393] width 1093 height 514
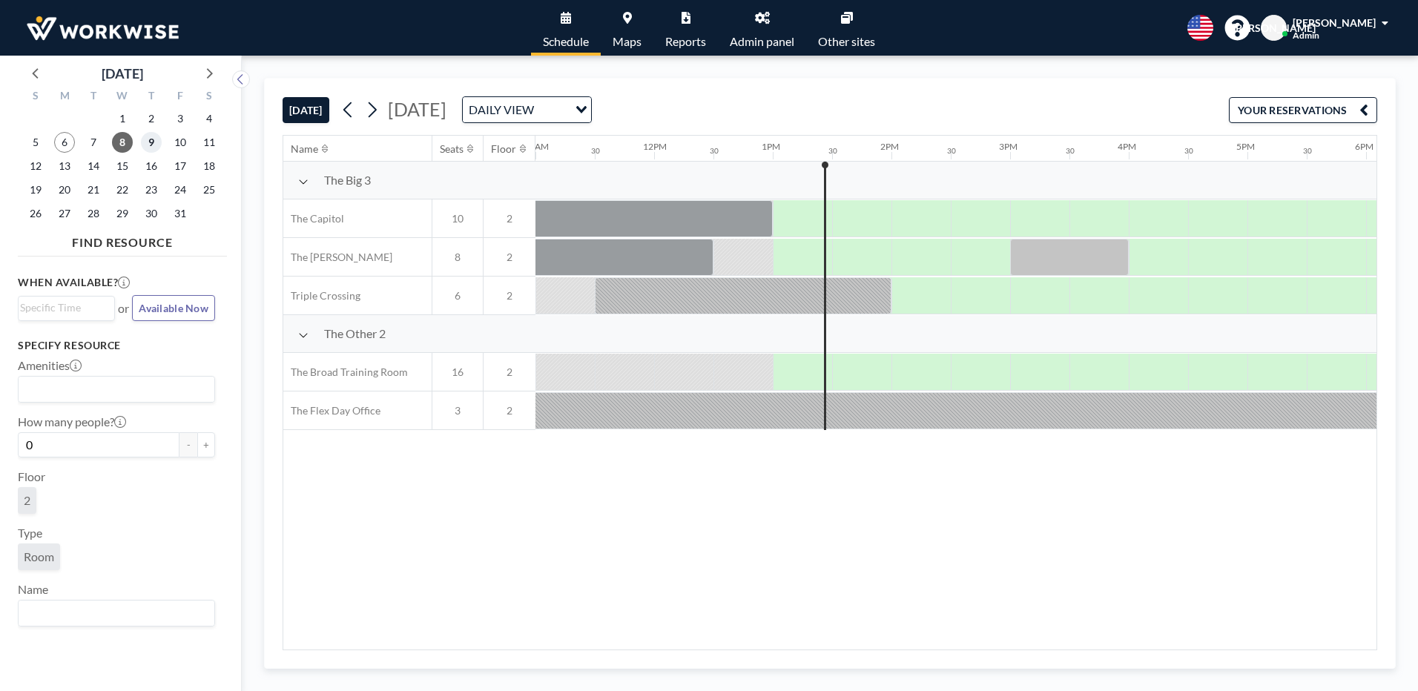
click at [151, 145] on span "9" at bounding box center [151, 142] width 21 height 21
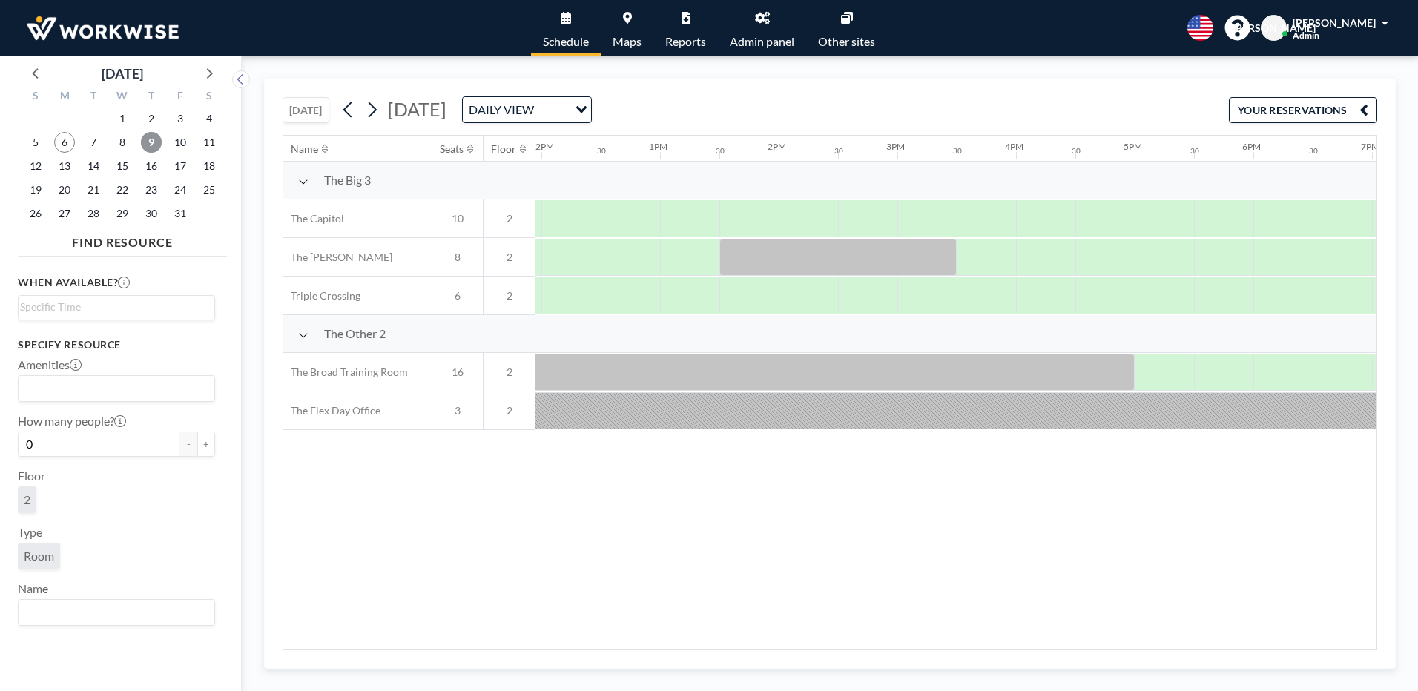
scroll to position [0, 890]
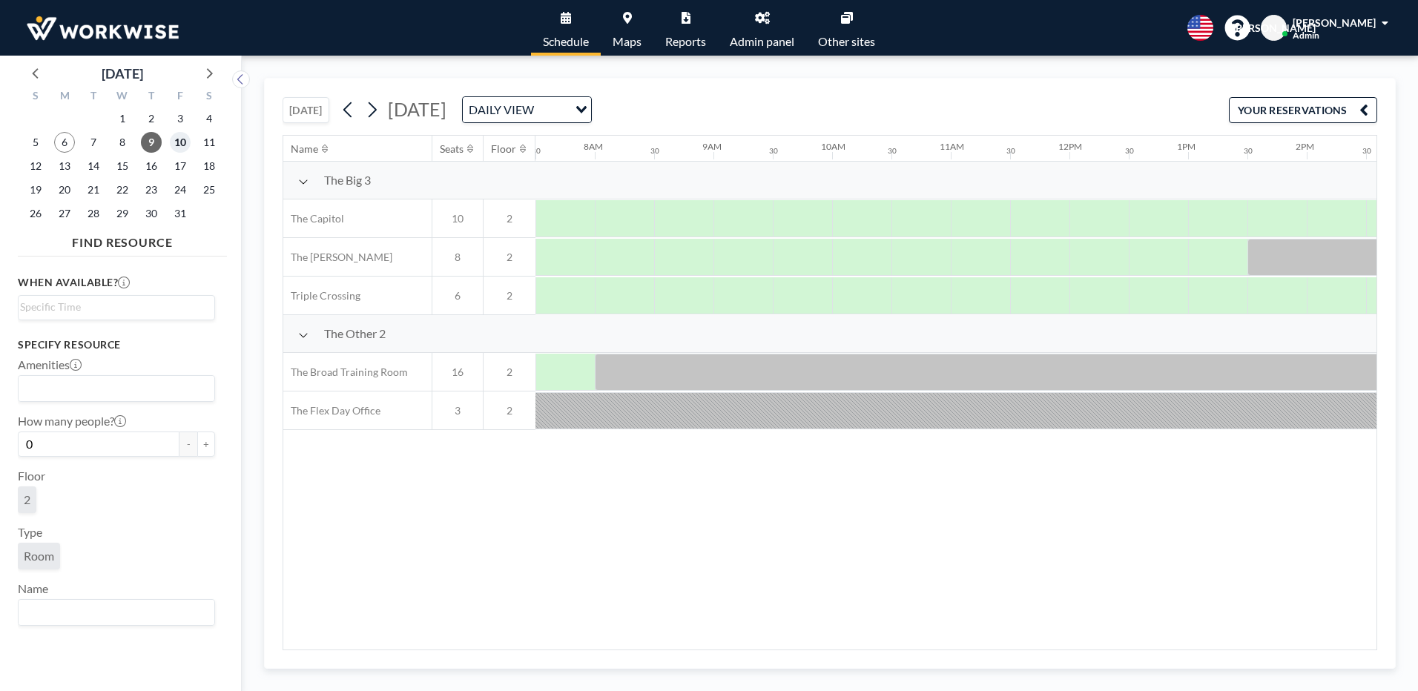
click at [176, 144] on span "10" at bounding box center [180, 142] width 21 height 21
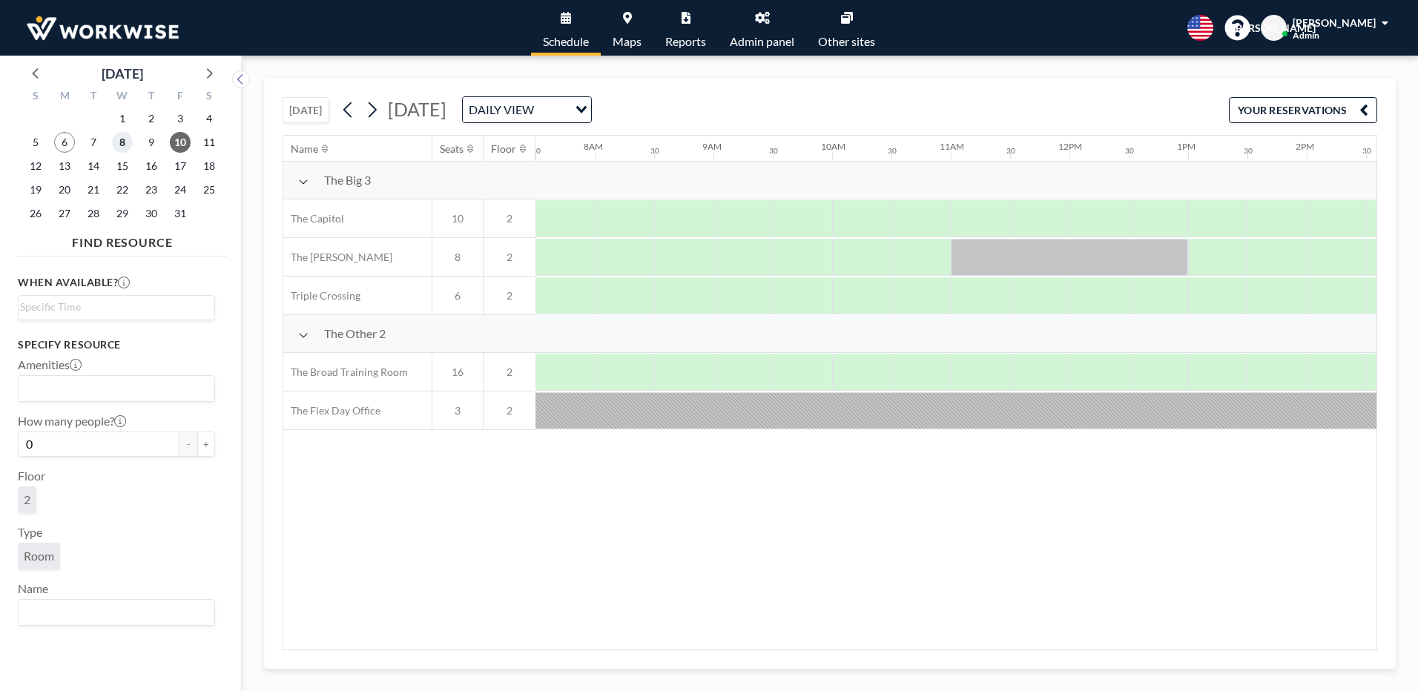
click at [122, 148] on span "8" at bounding box center [122, 142] width 21 height 21
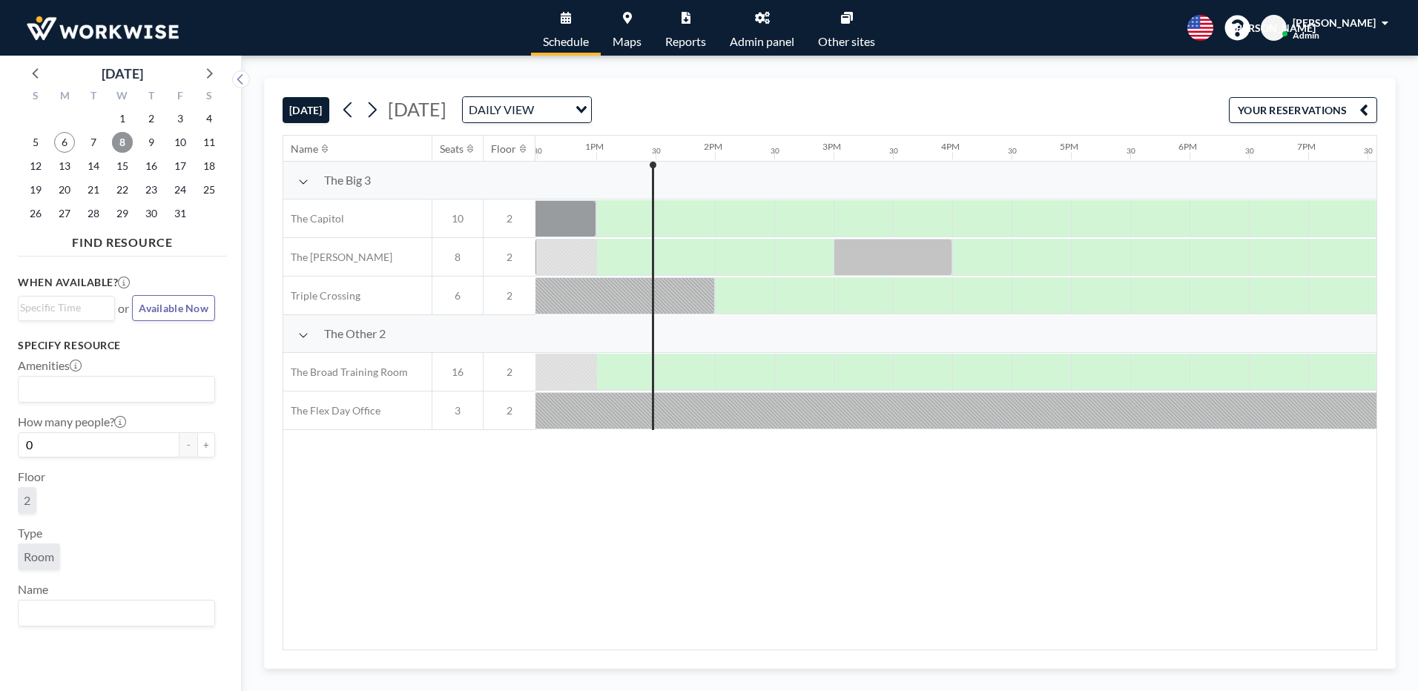
scroll to position [0, 1483]
